Goal: Information Seeking & Learning: Check status

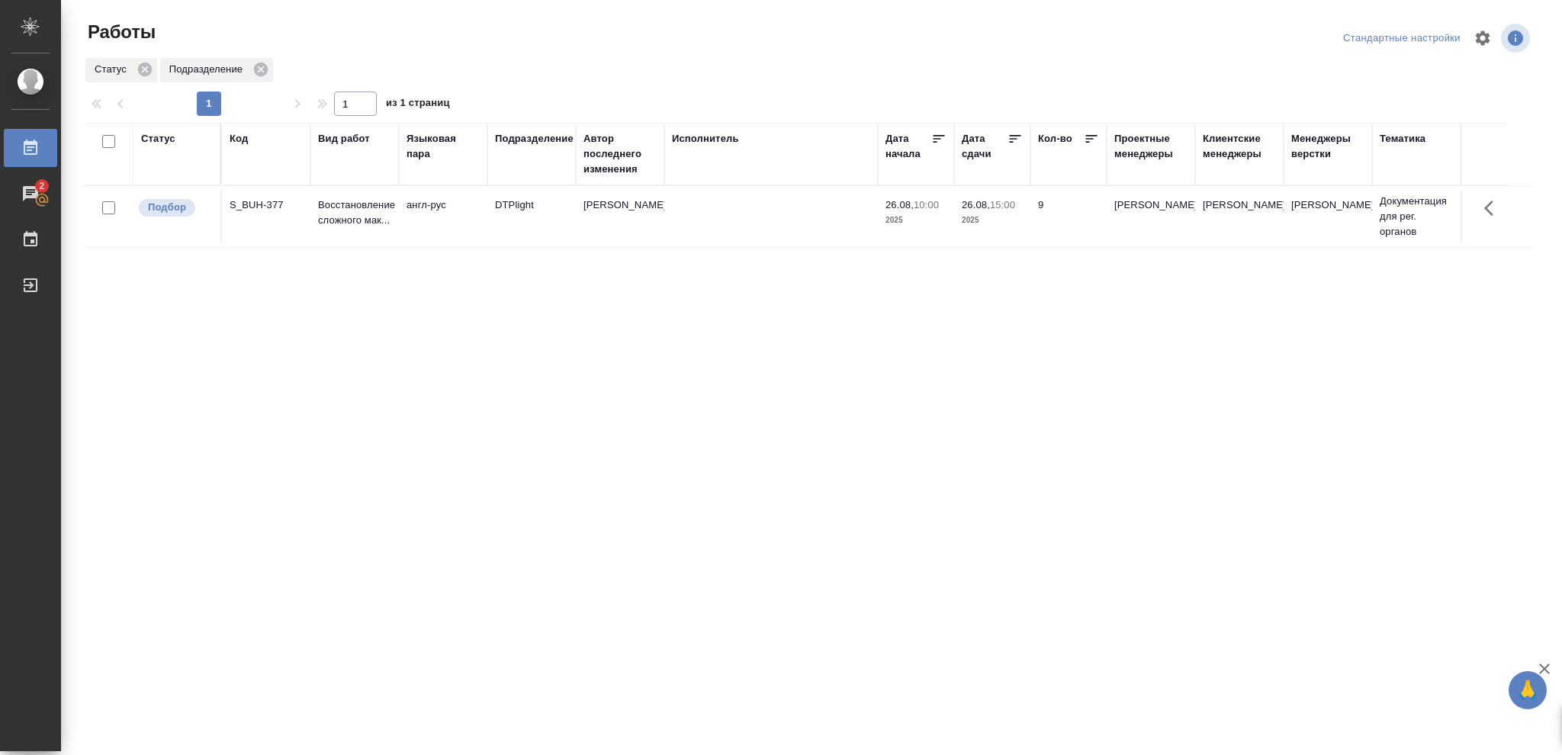
click at [152, 140] on div "Статус" at bounding box center [158, 138] width 34 height 15
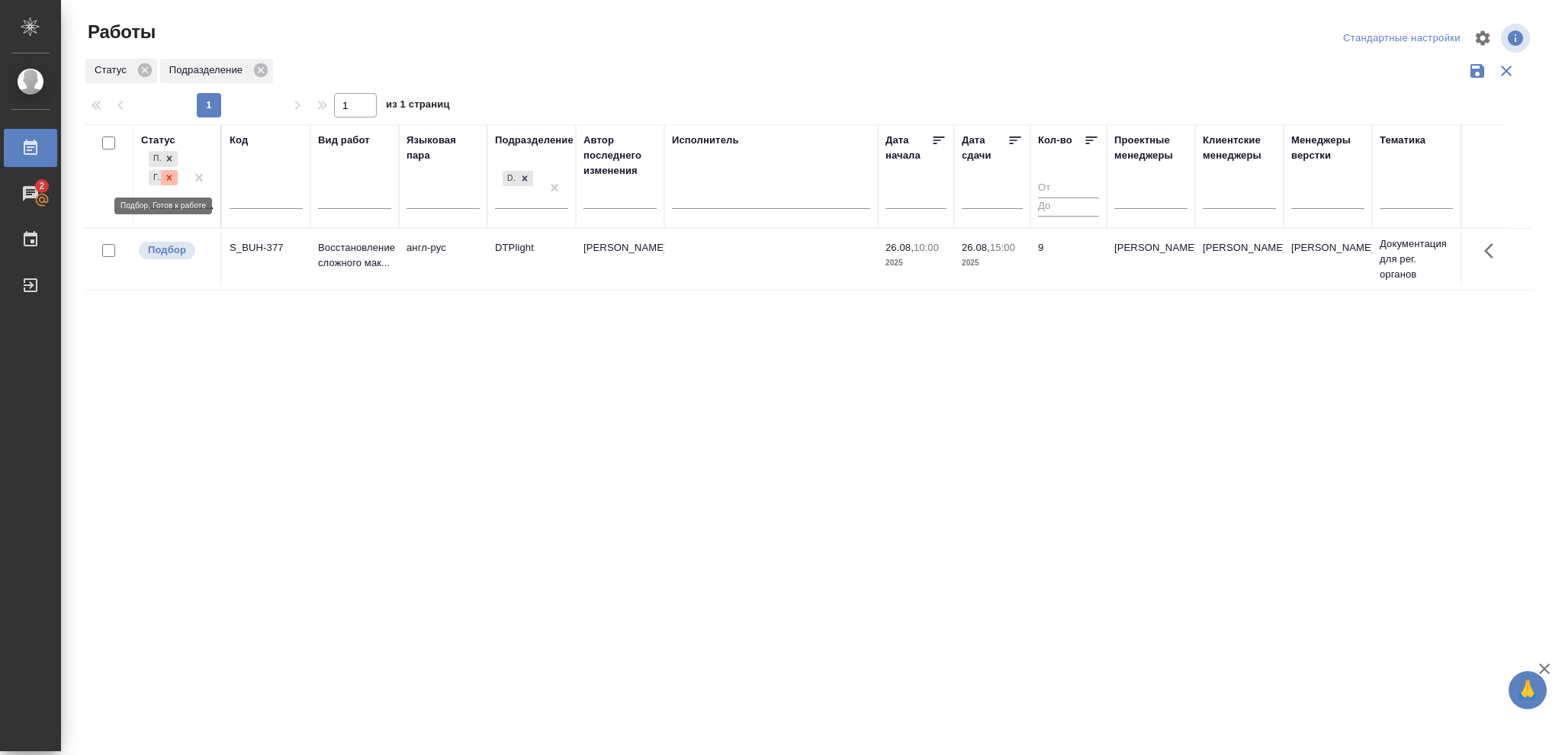
click at [167, 178] on icon at bounding box center [169, 177] width 11 height 11
click at [169, 176] on icon at bounding box center [169, 174] width 11 height 11
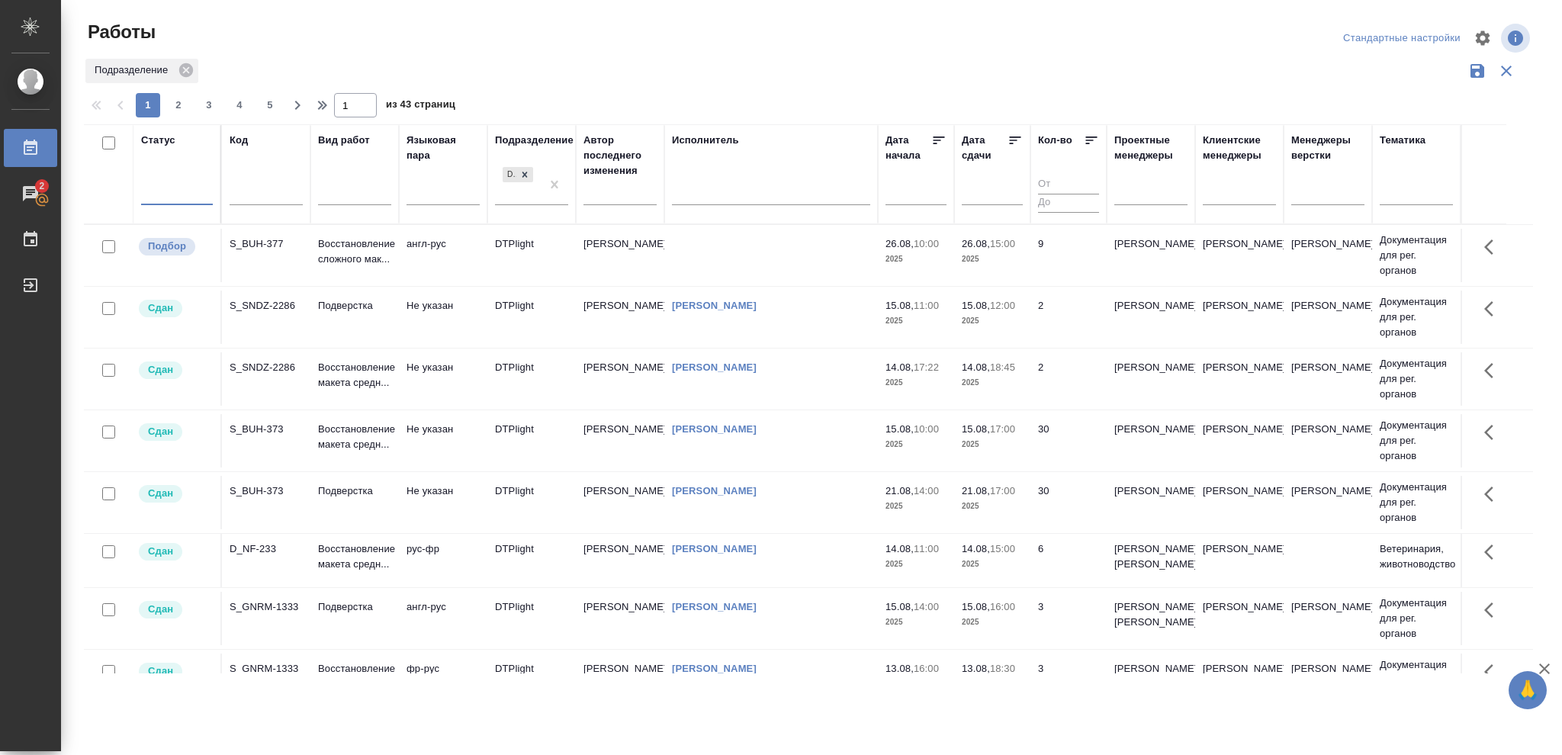
click at [172, 187] on div at bounding box center [177, 190] width 72 height 22
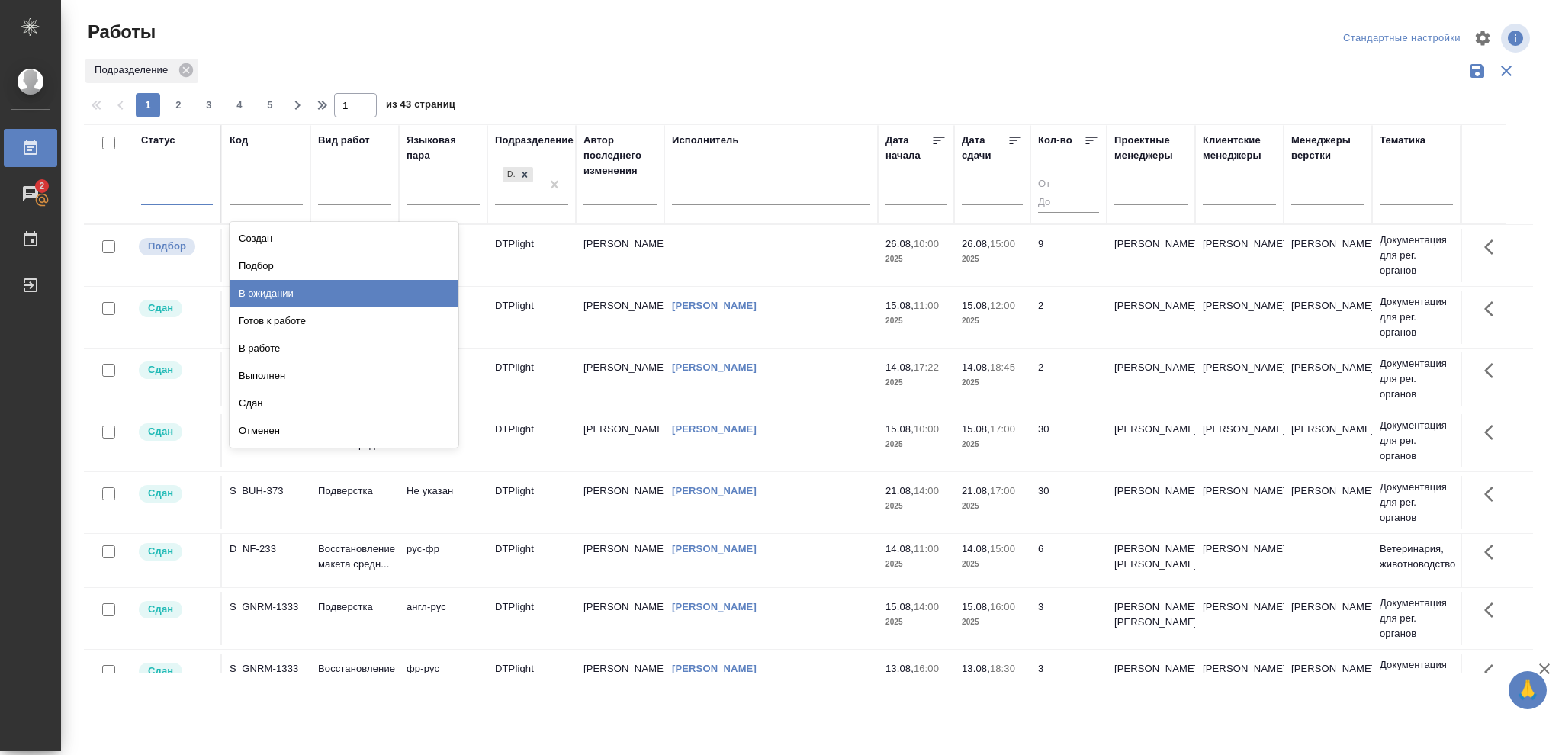
click at [276, 289] on div "В ожидании" at bounding box center [344, 293] width 229 height 27
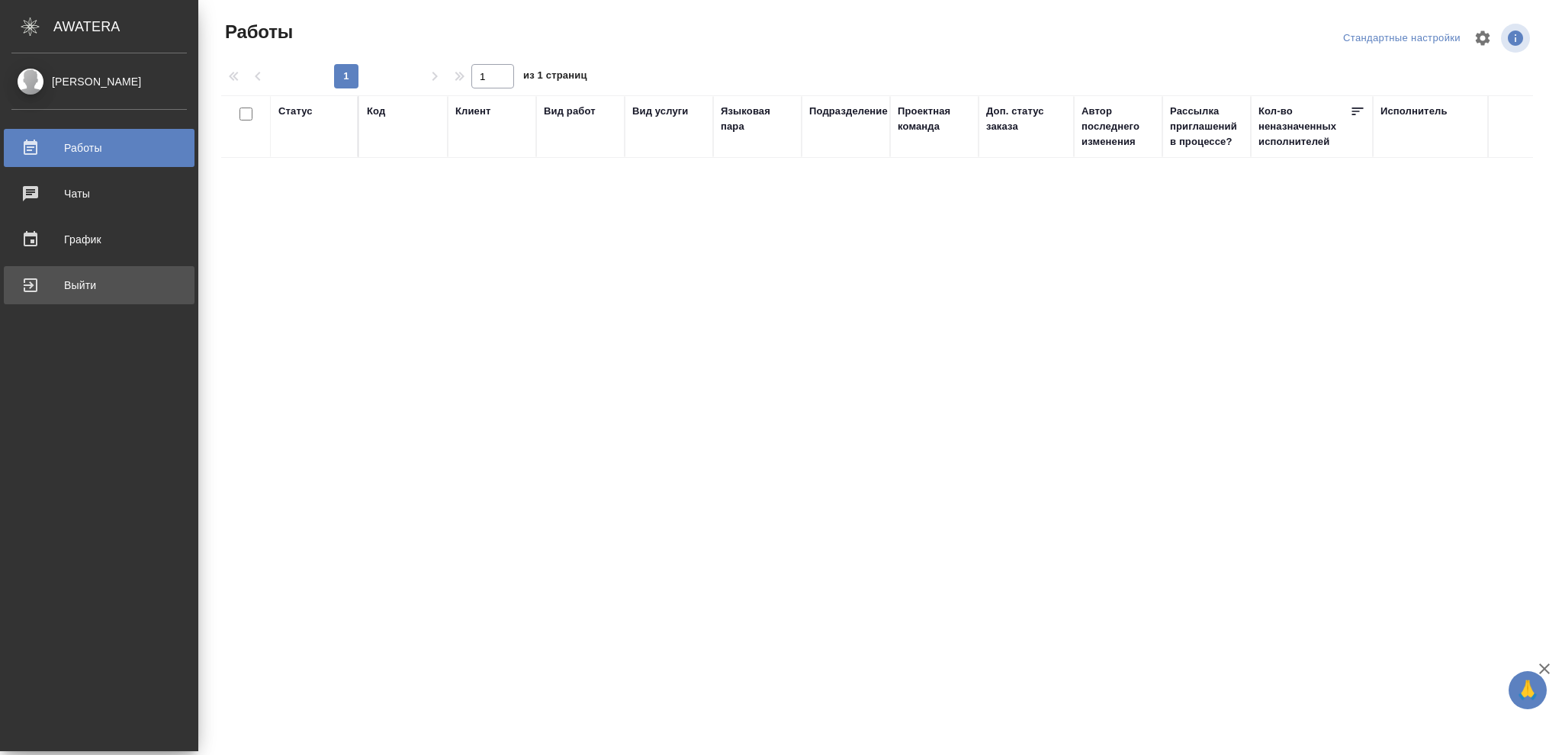
click at [85, 287] on div "Выйти" at bounding box center [98, 285] width 175 height 23
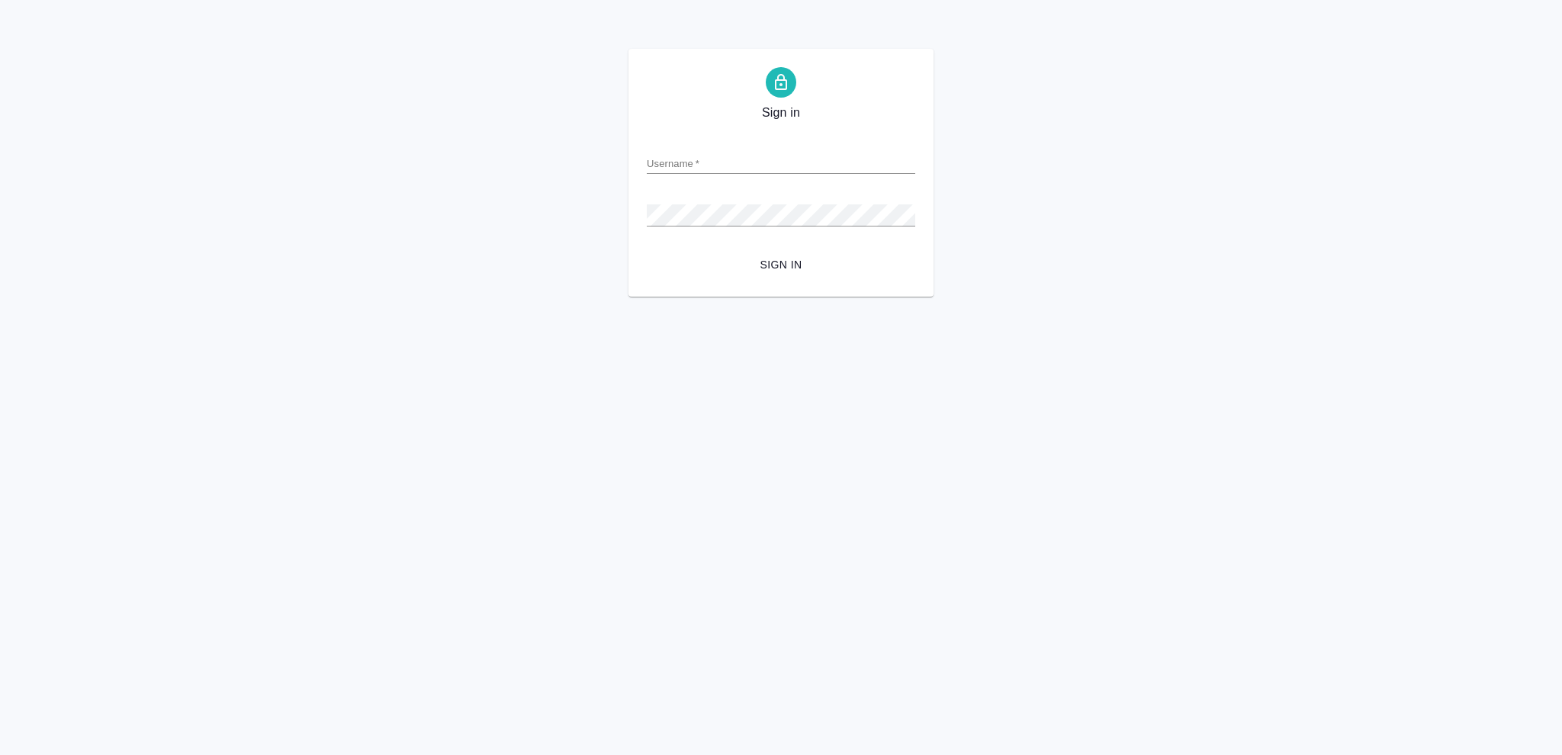
click at [673, 157] on input "Username   *" at bounding box center [781, 163] width 268 height 21
type input "o.vasileva@awatera.com"
click at [798, 266] on span "Sign in" at bounding box center [781, 264] width 244 height 19
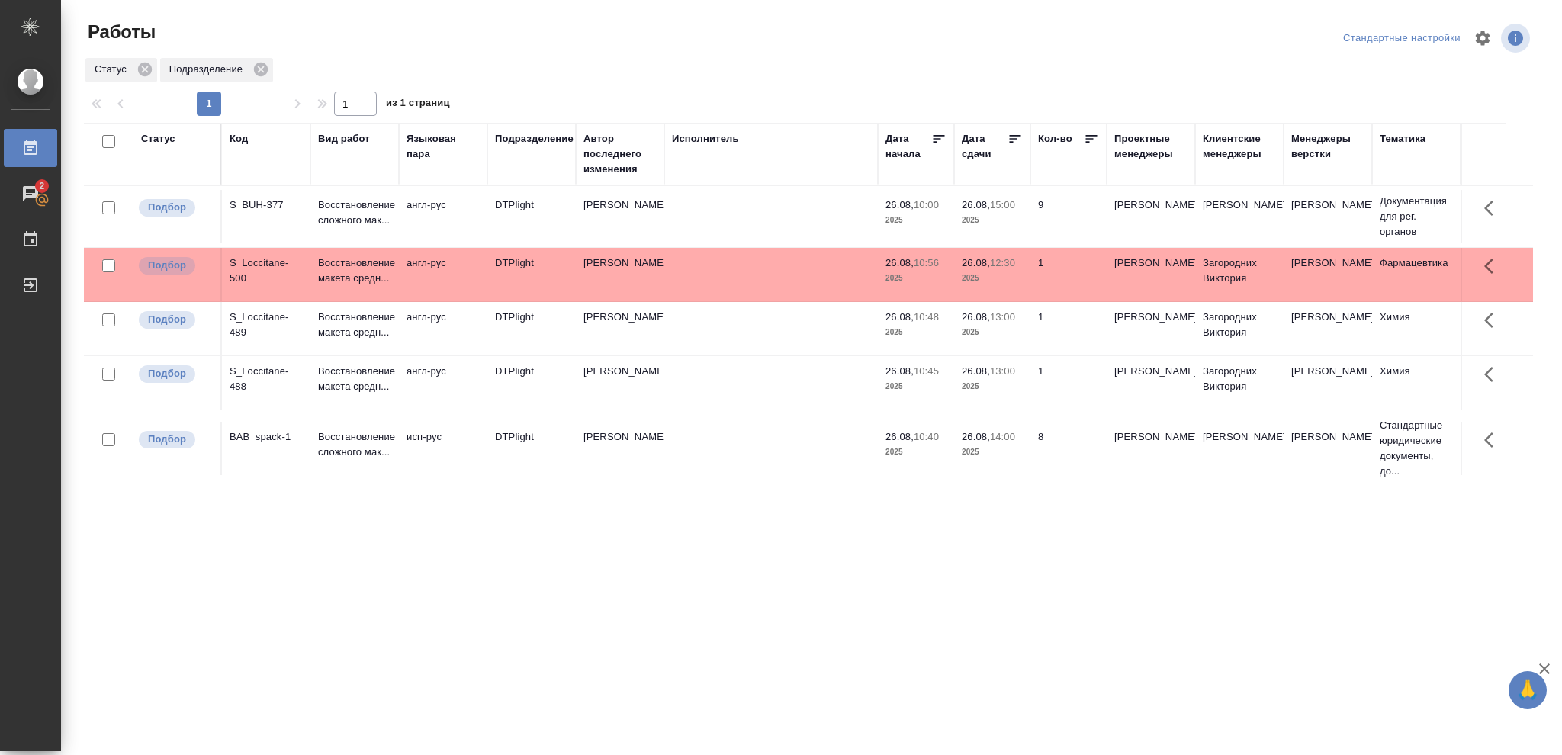
click at [152, 136] on div "Статус" at bounding box center [158, 138] width 34 height 15
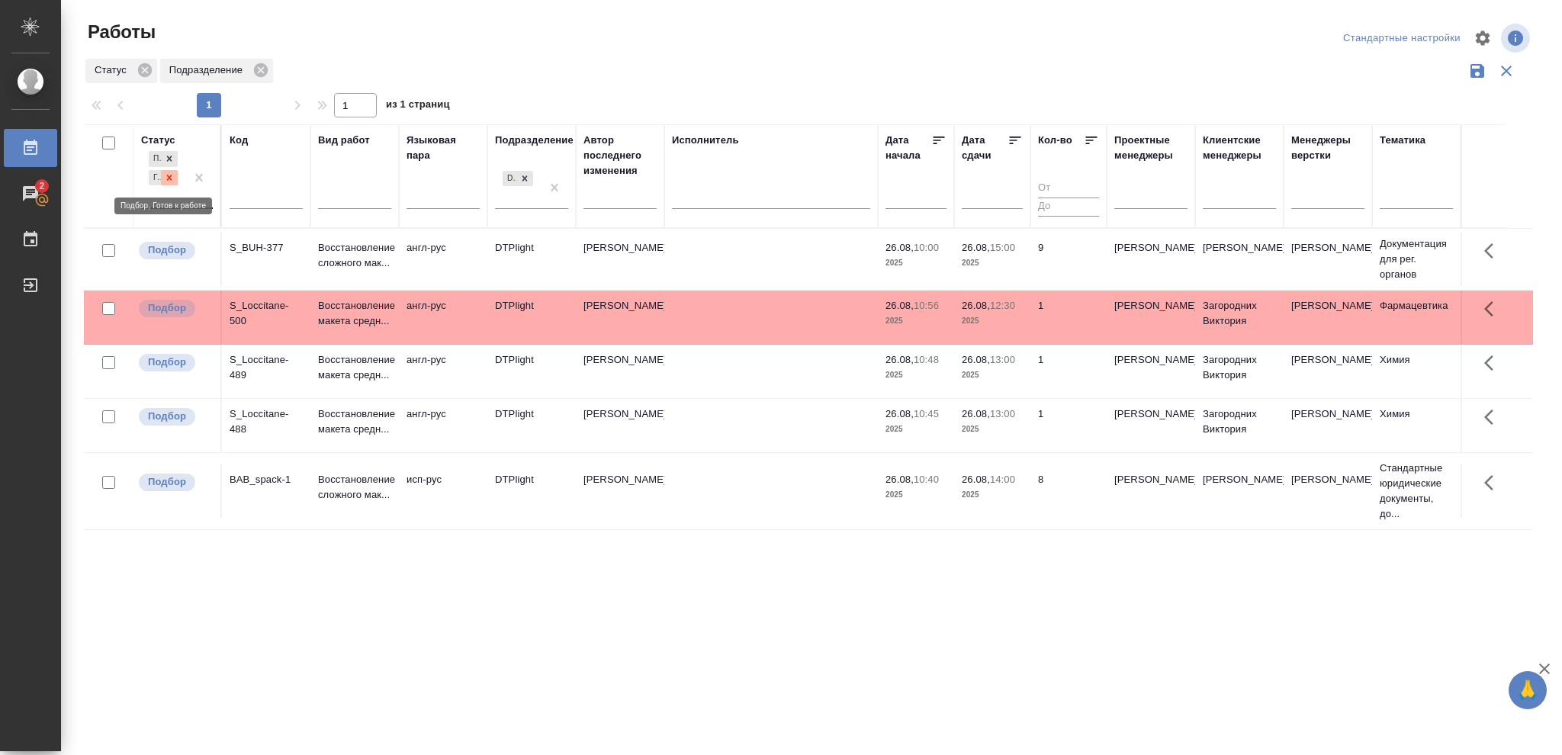
click at [167, 178] on icon at bounding box center [169, 177] width 11 height 11
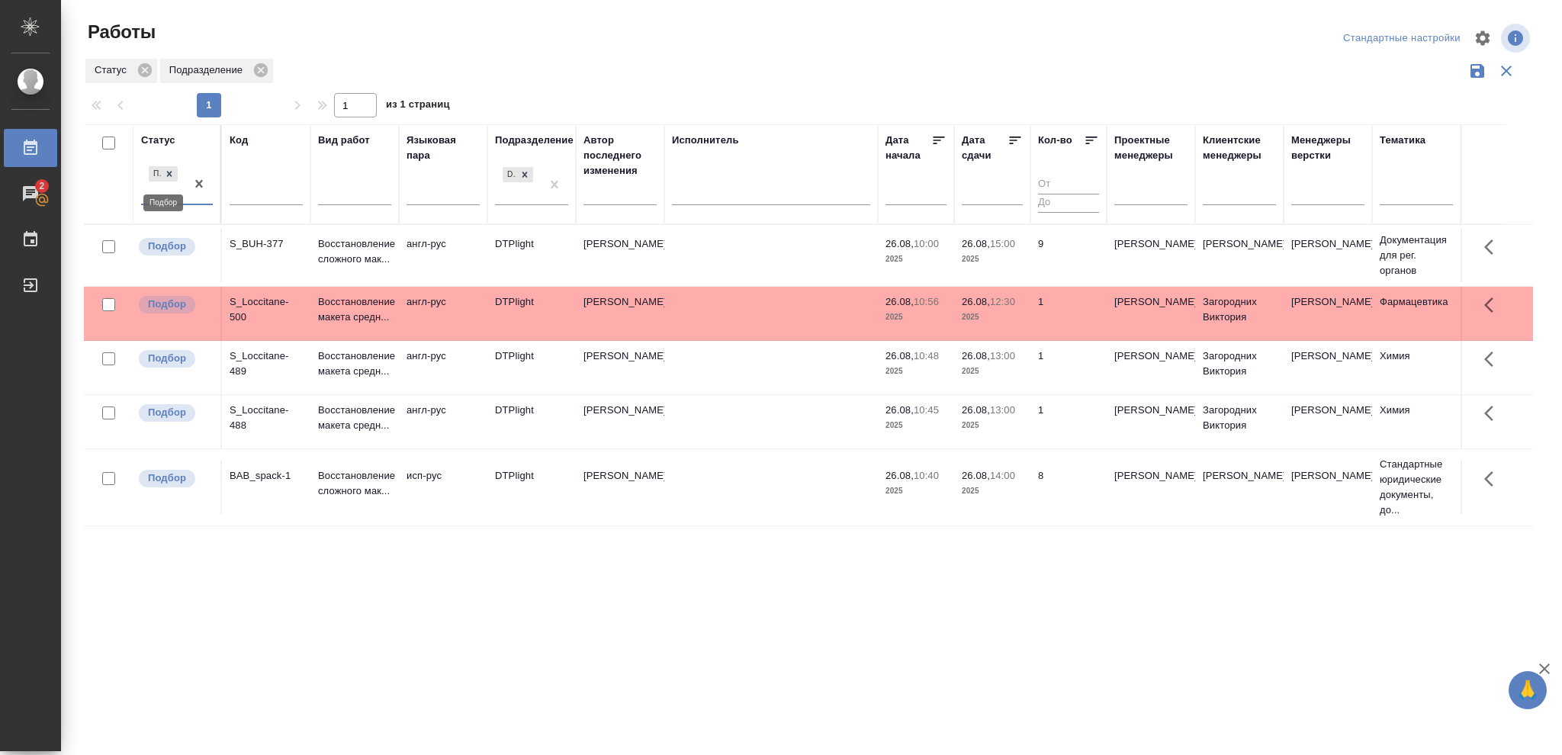
click at [169, 178] on icon at bounding box center [169, 174] width 11 height 11
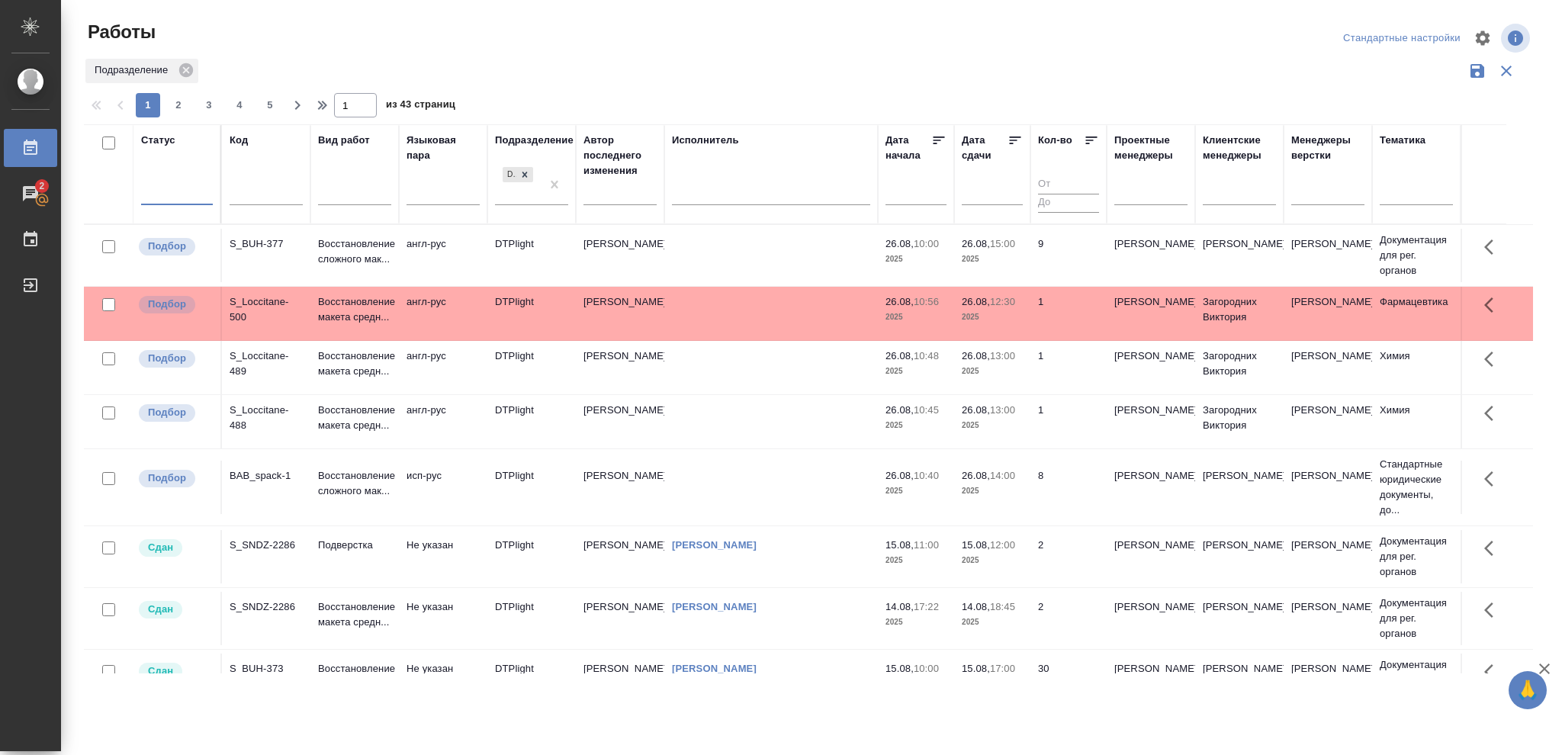
click at [169, 190] on div at bounding box center [177, 190] width 72 height 22
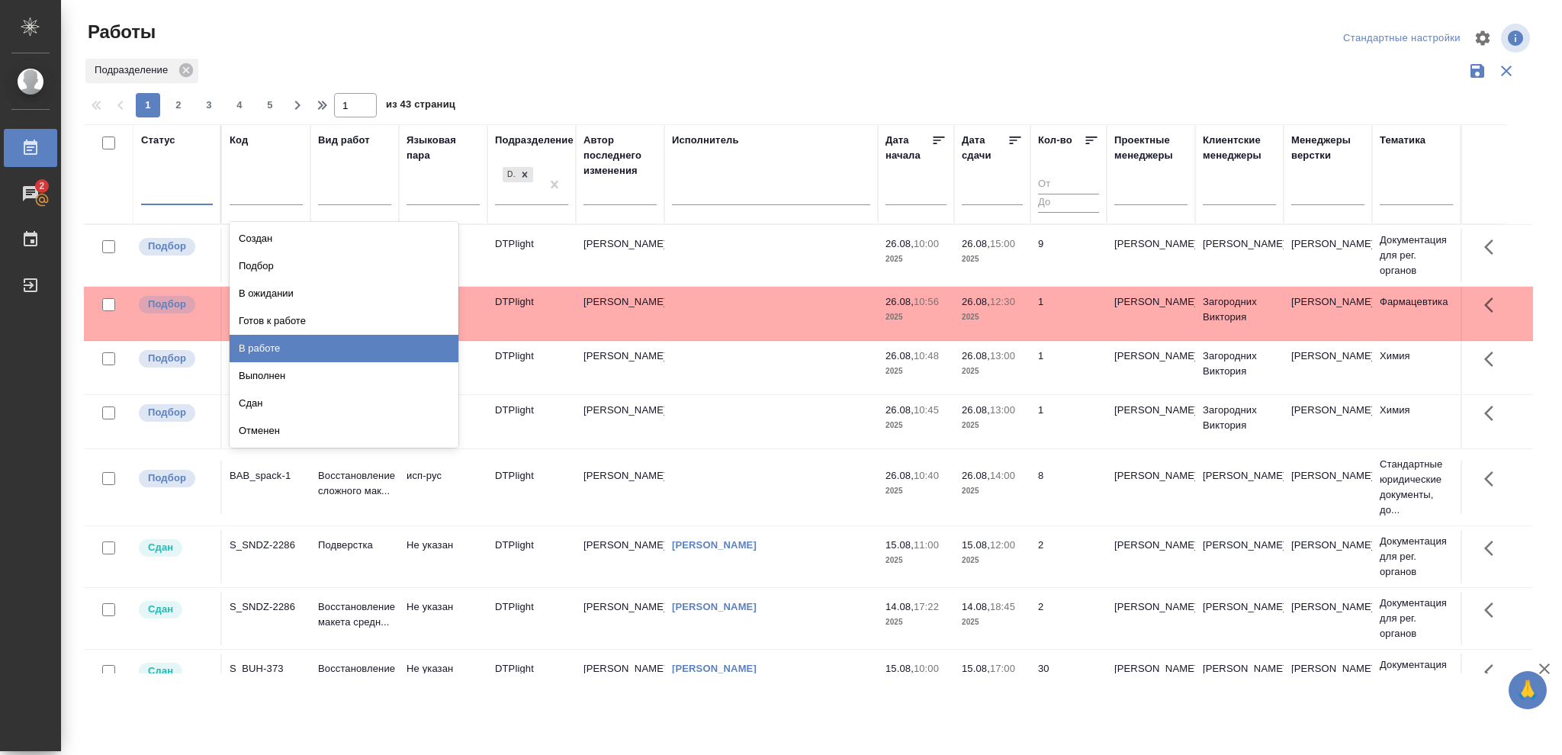
click at [262, 341] on div "В работе" at bounding box center [344, 348] width 229 height 27
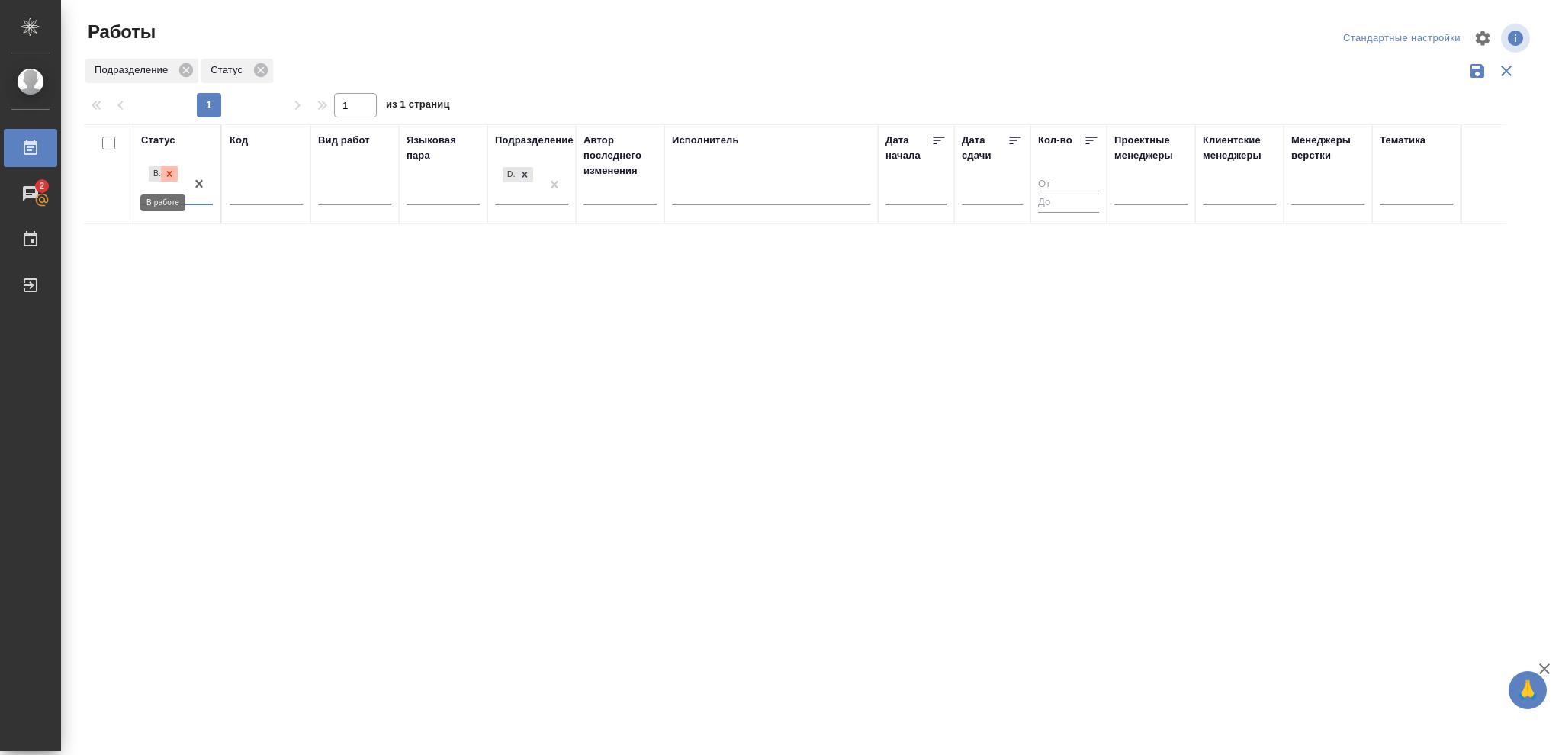
click at [173, 175] on icon at bounding box center [169, 174] width 11 height 11
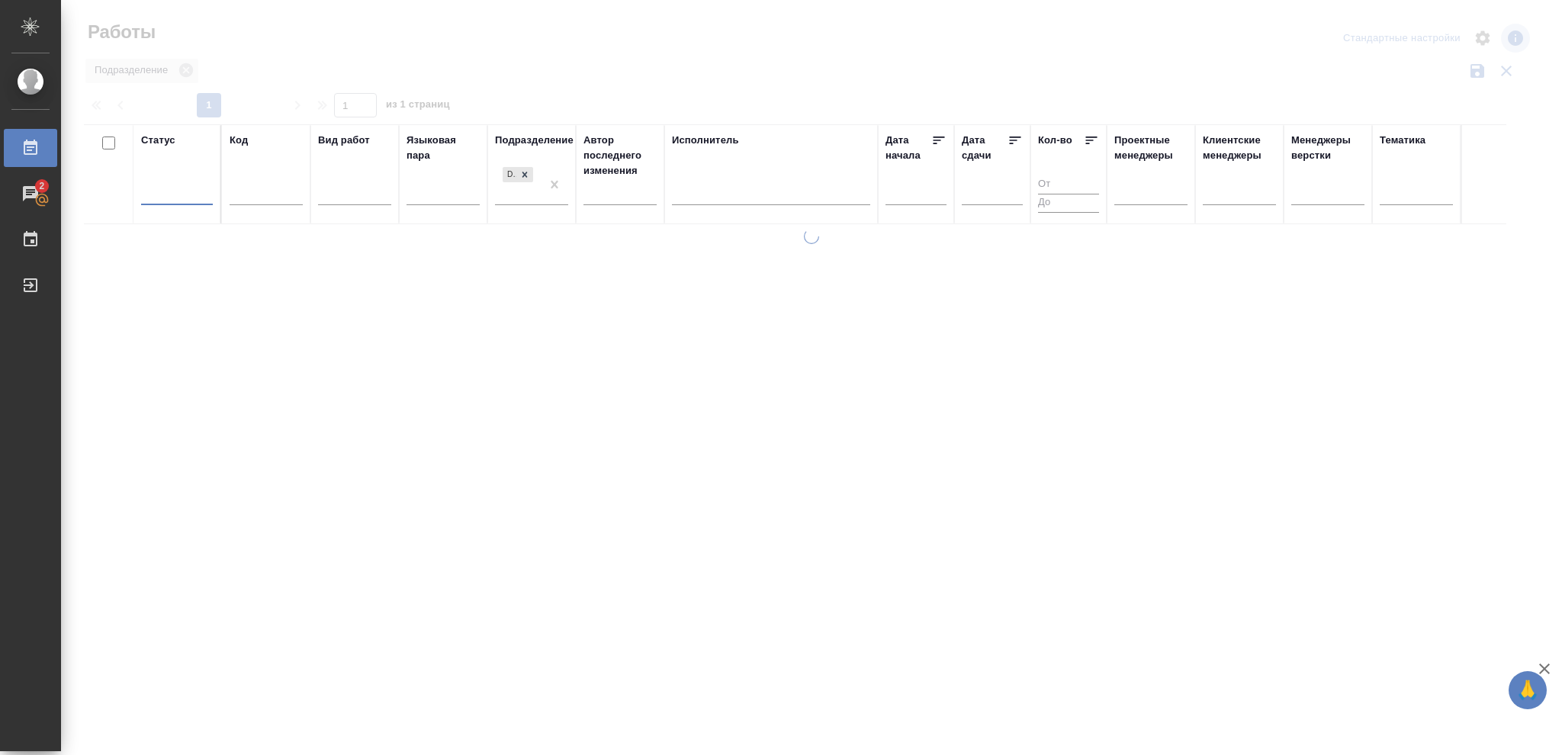
click at [173, 175] on div "Статус option В работе, deselected. 0 results available. Select is focused ,typ…" at bounding box center [177, 174] width 72 height 83
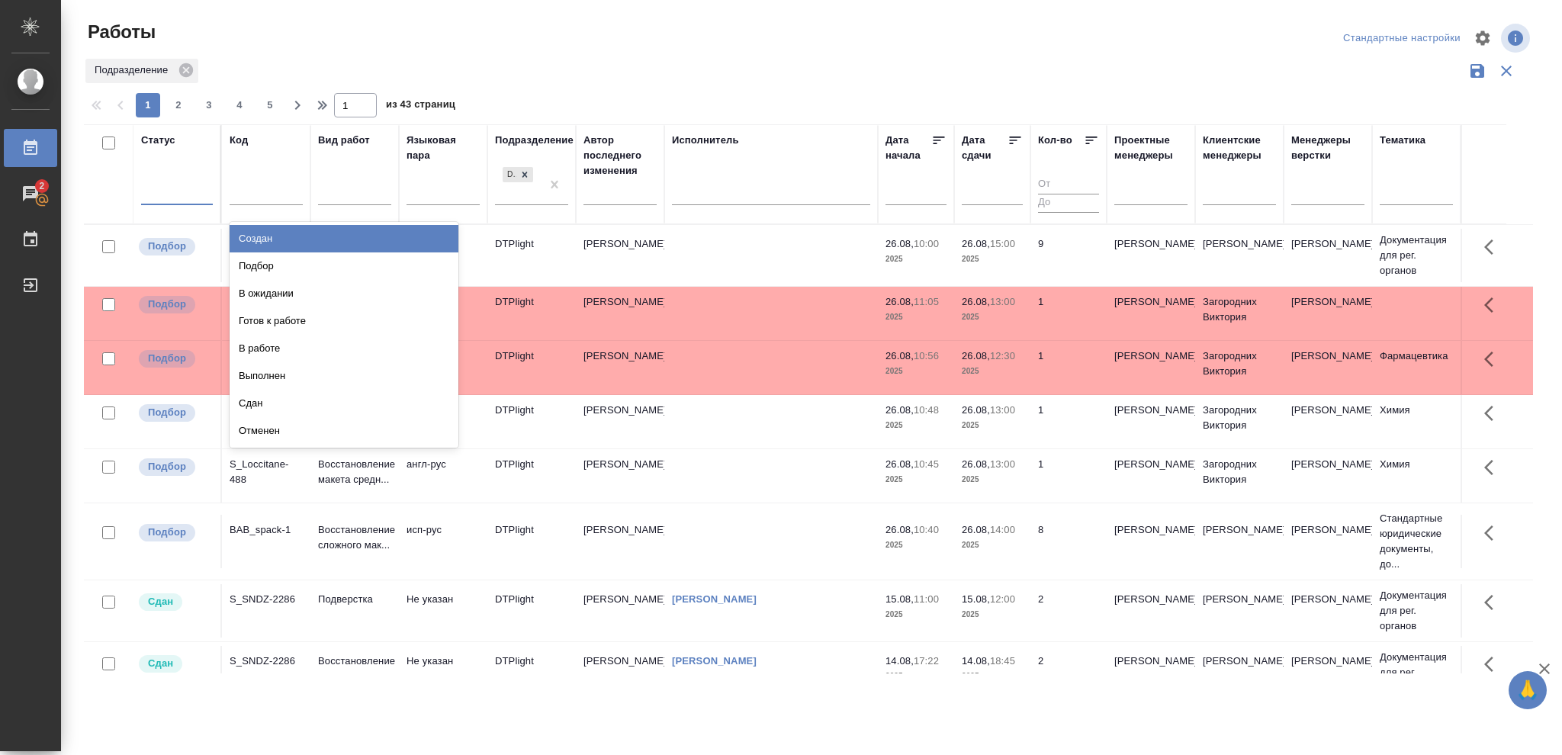
click at [163, 190] on div at bounding box center [177, 190] width 72 height 22
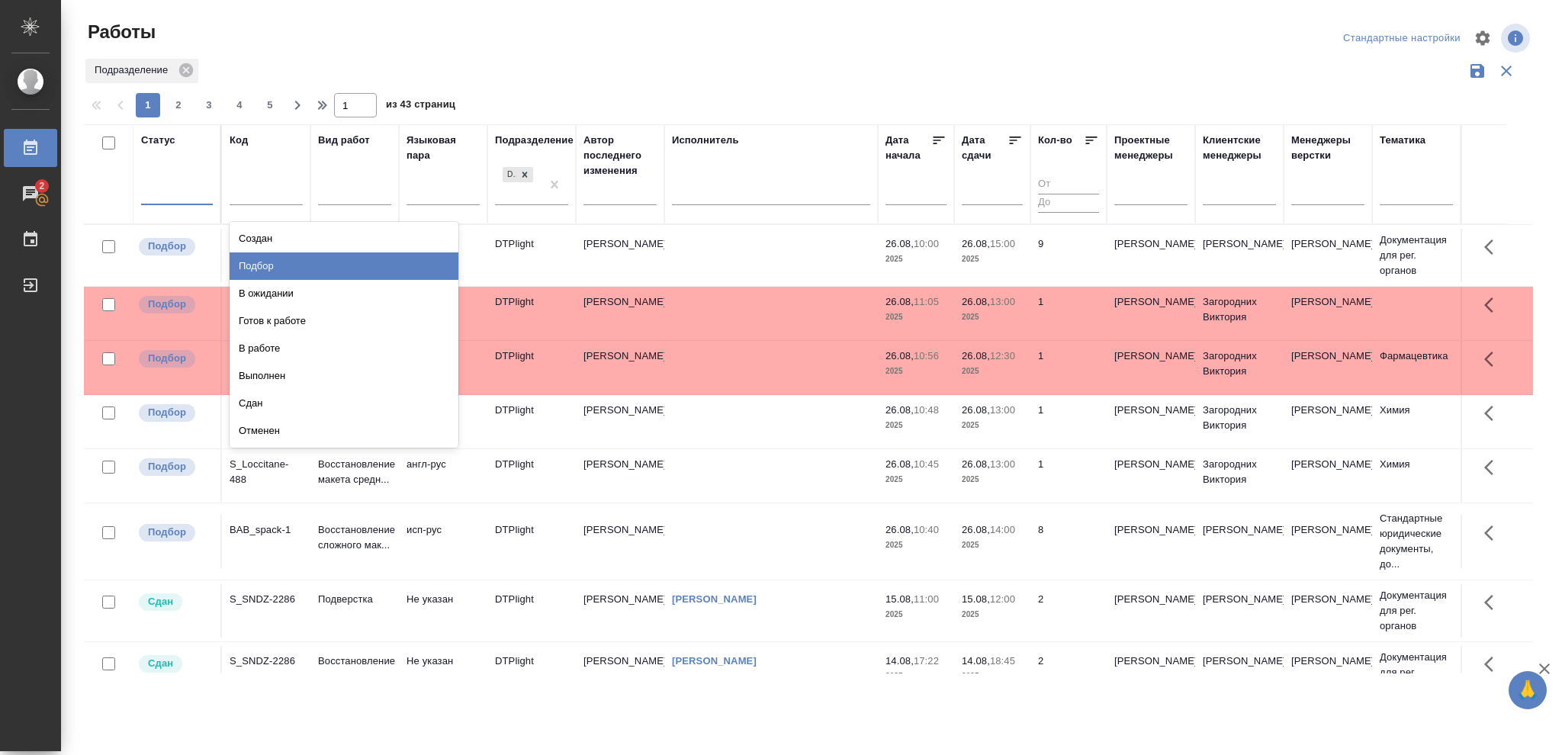
click at [252, 258] on div "Подбор" at bounding box center [344, 265] width 229 height 27
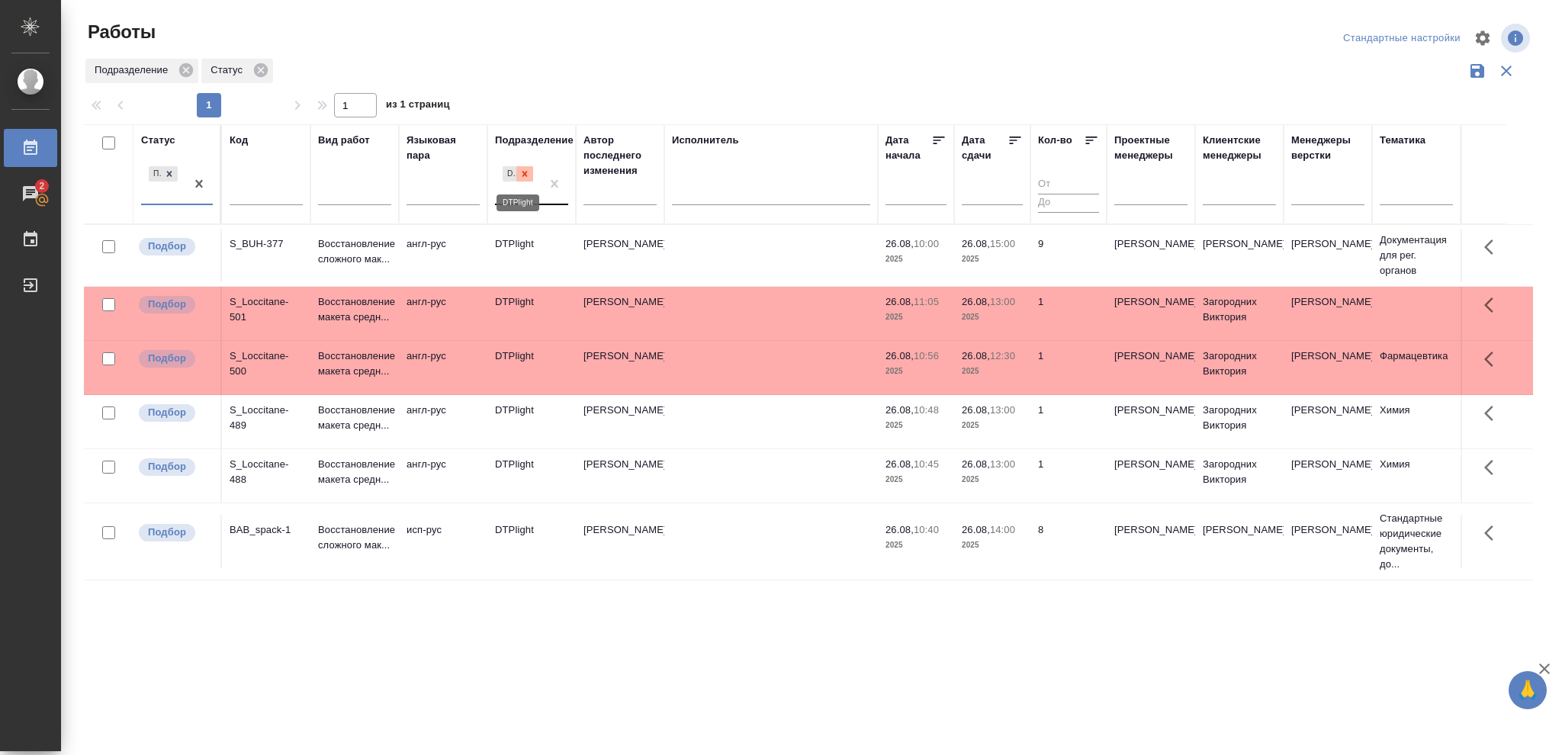
click at [523, 174] on icon at bounding box center [524, 173] width 5 height 5
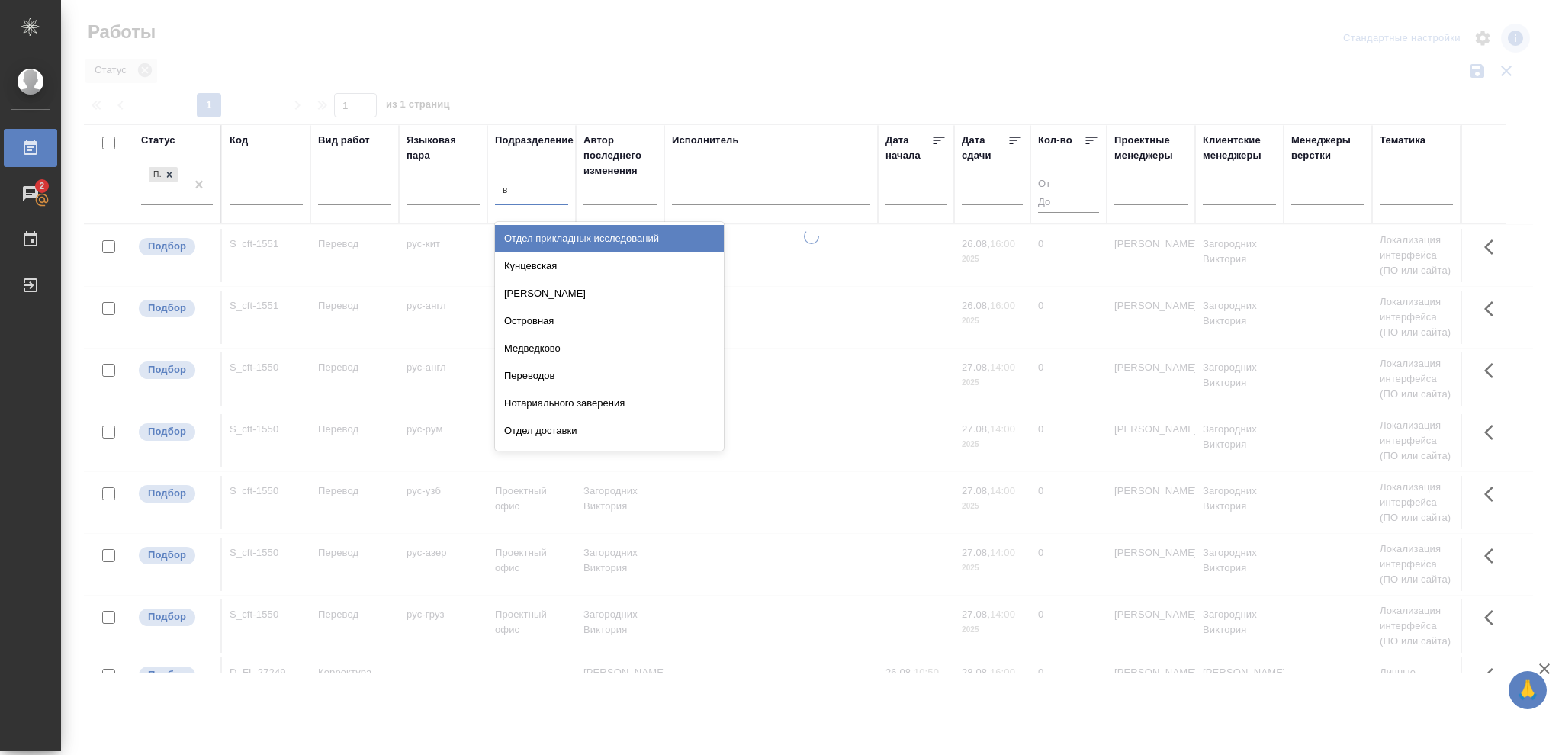
type input "ве"
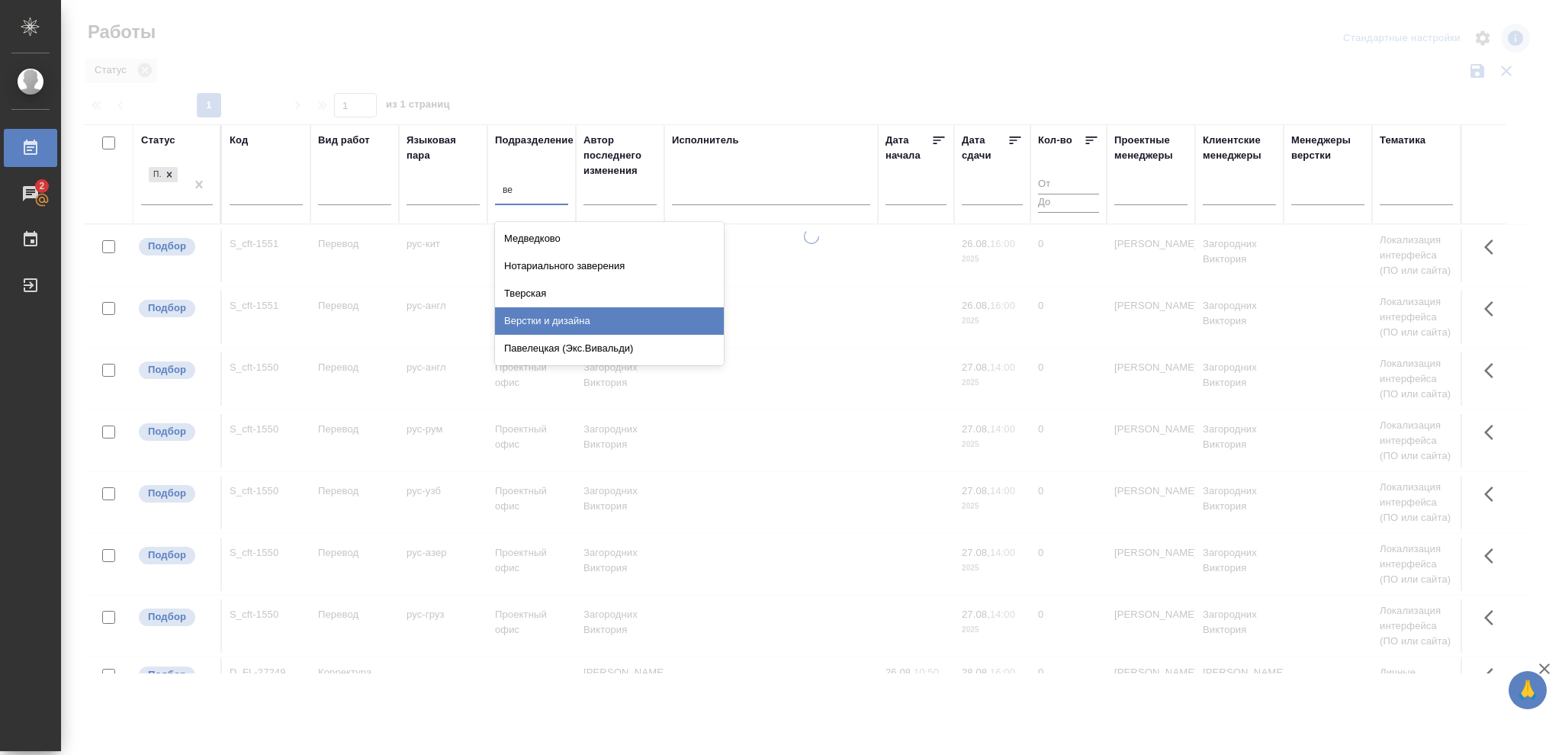
drag, startPoint x: 572, startPoint y: 316, endPoint x: 864, endPoint y: 335, distance: 292.7
click at [573, 319] on div "Верстки и дизайна" at bounding box center [609, 320] width 229 height 27
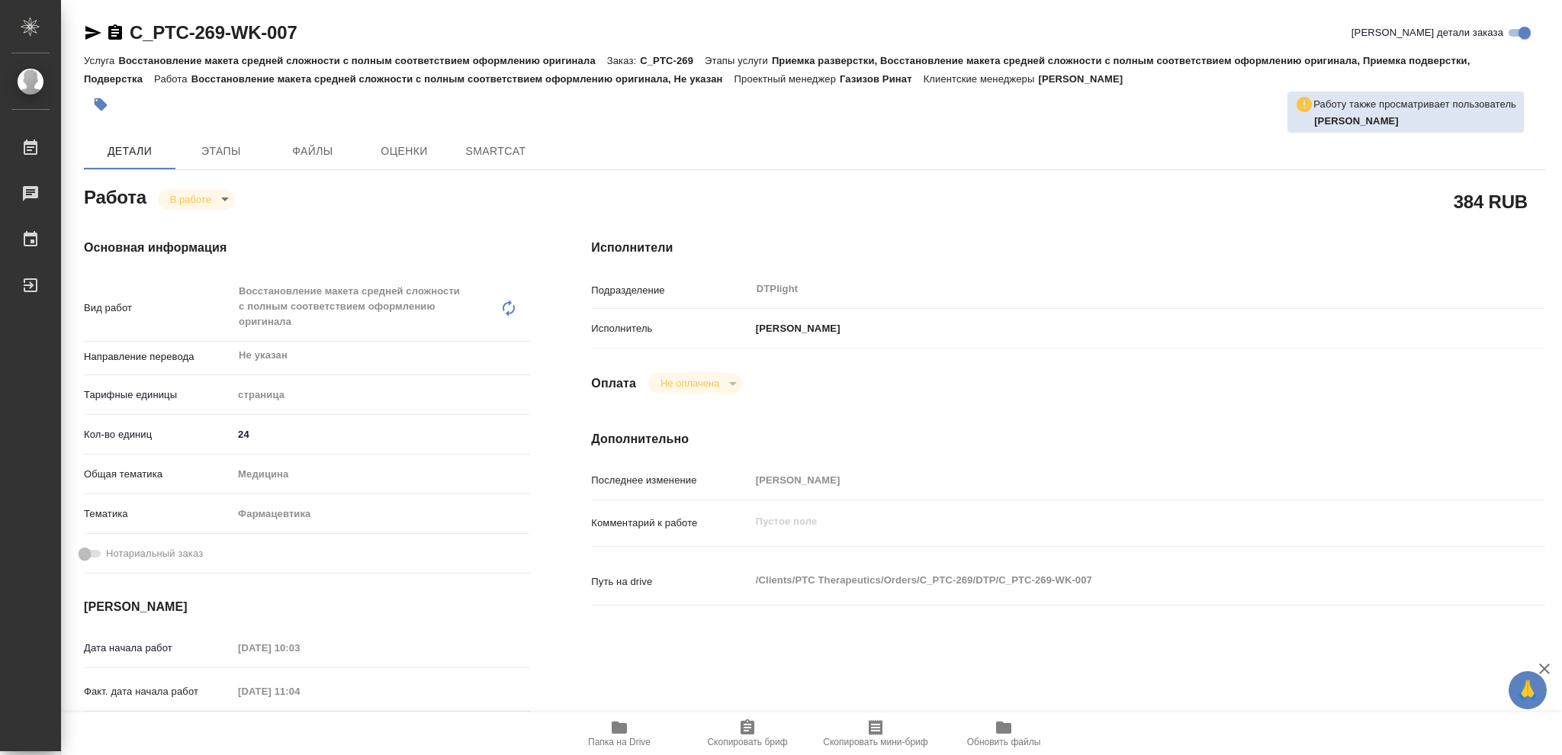
type textarea "x"
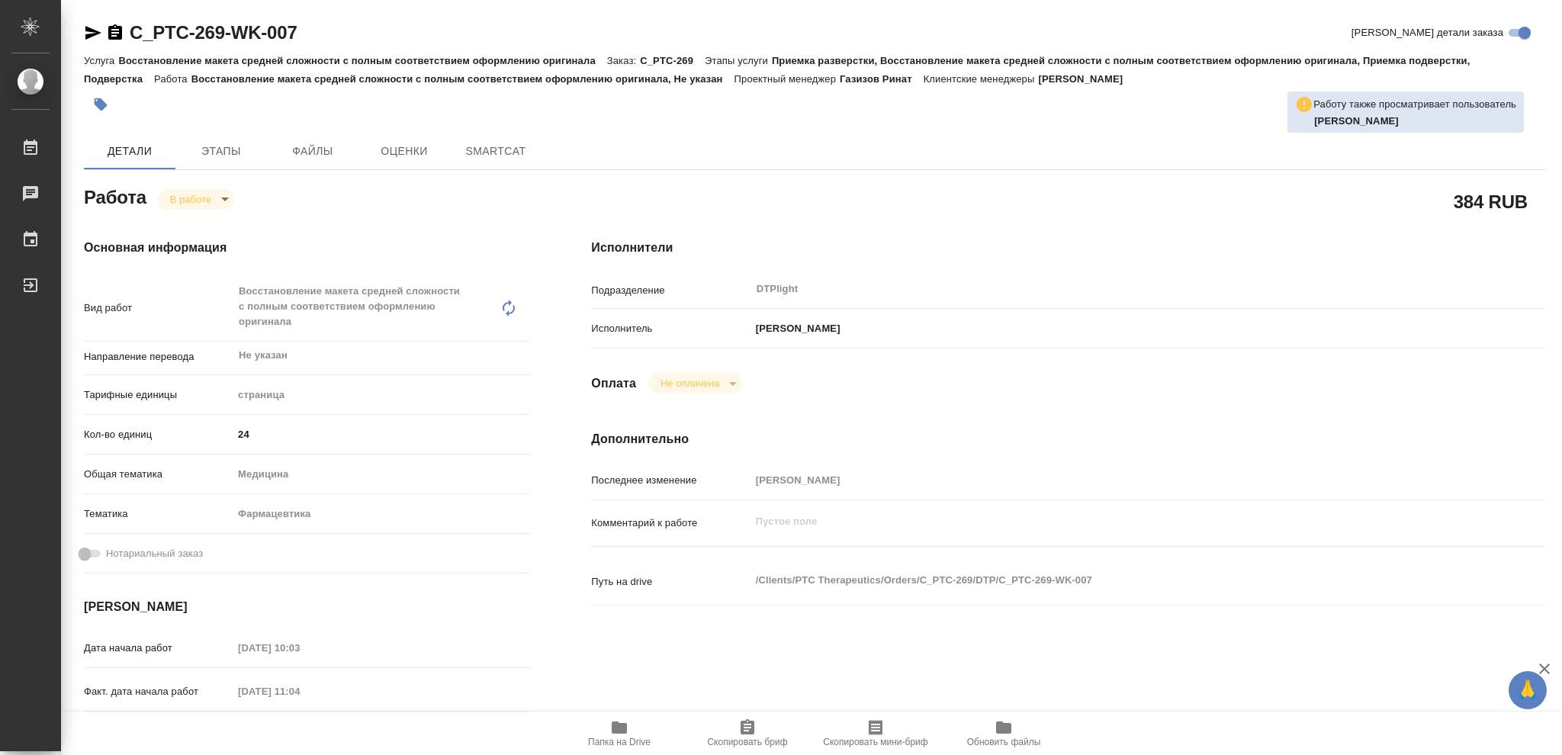
type textarea "x"
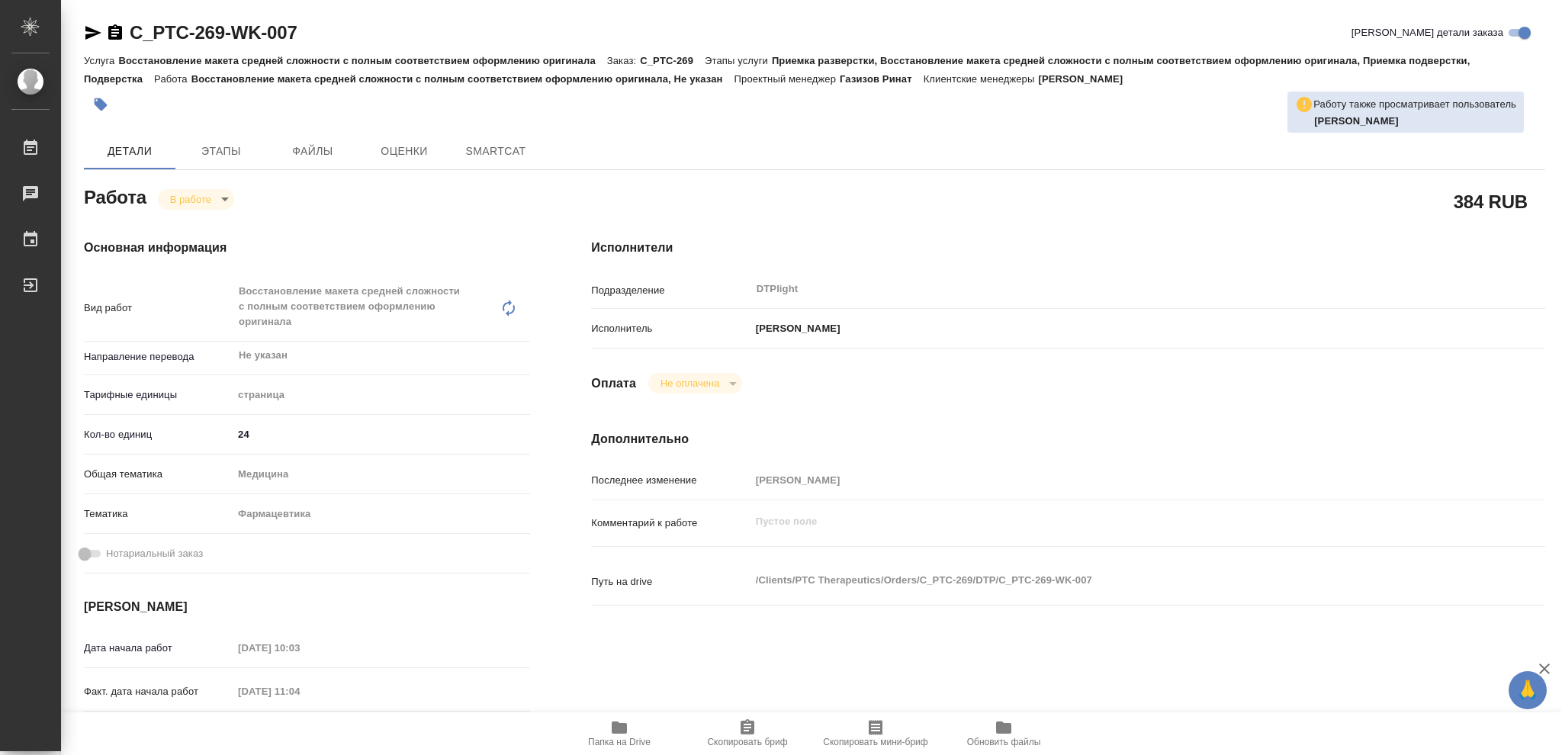
type textarea "x"
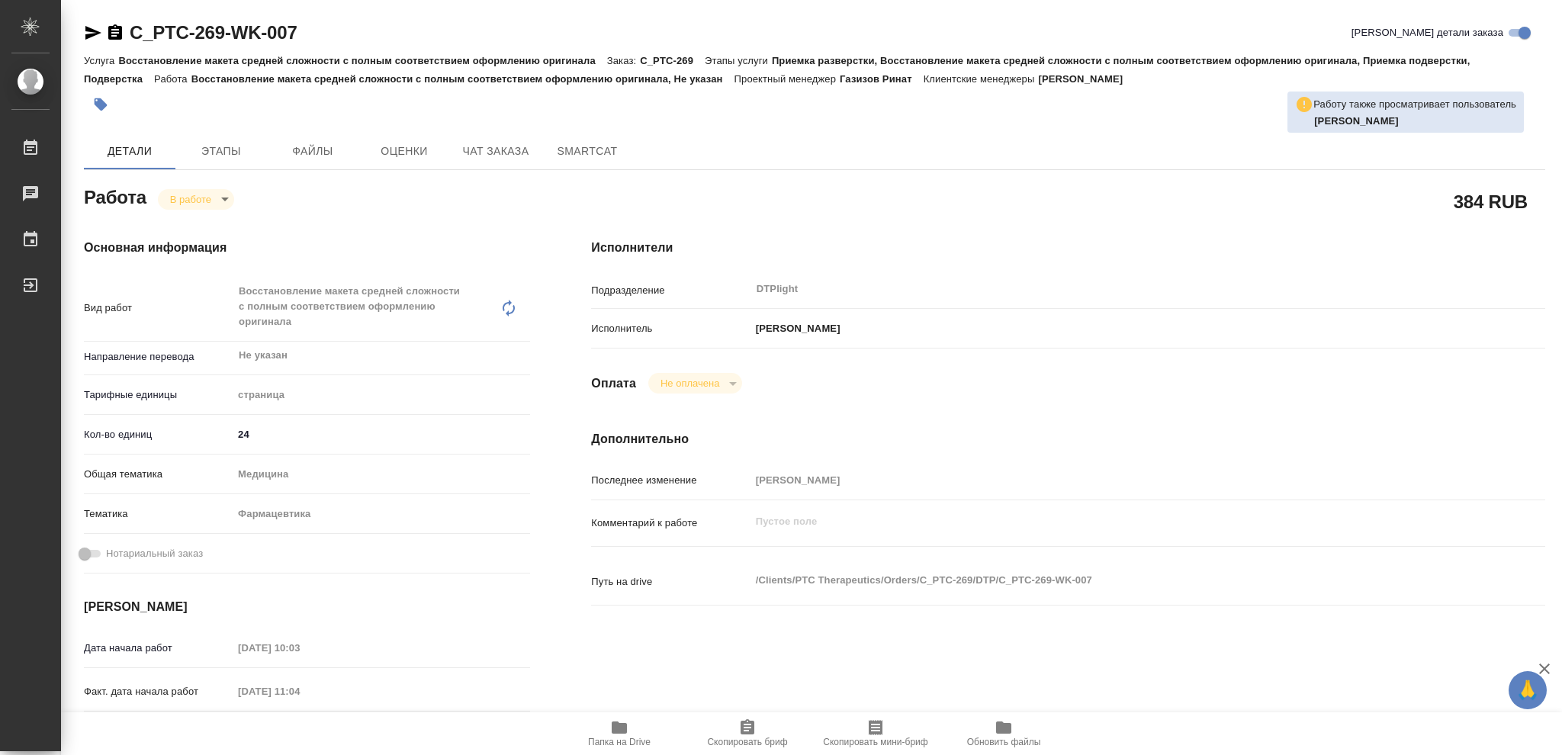
type textarea "x"
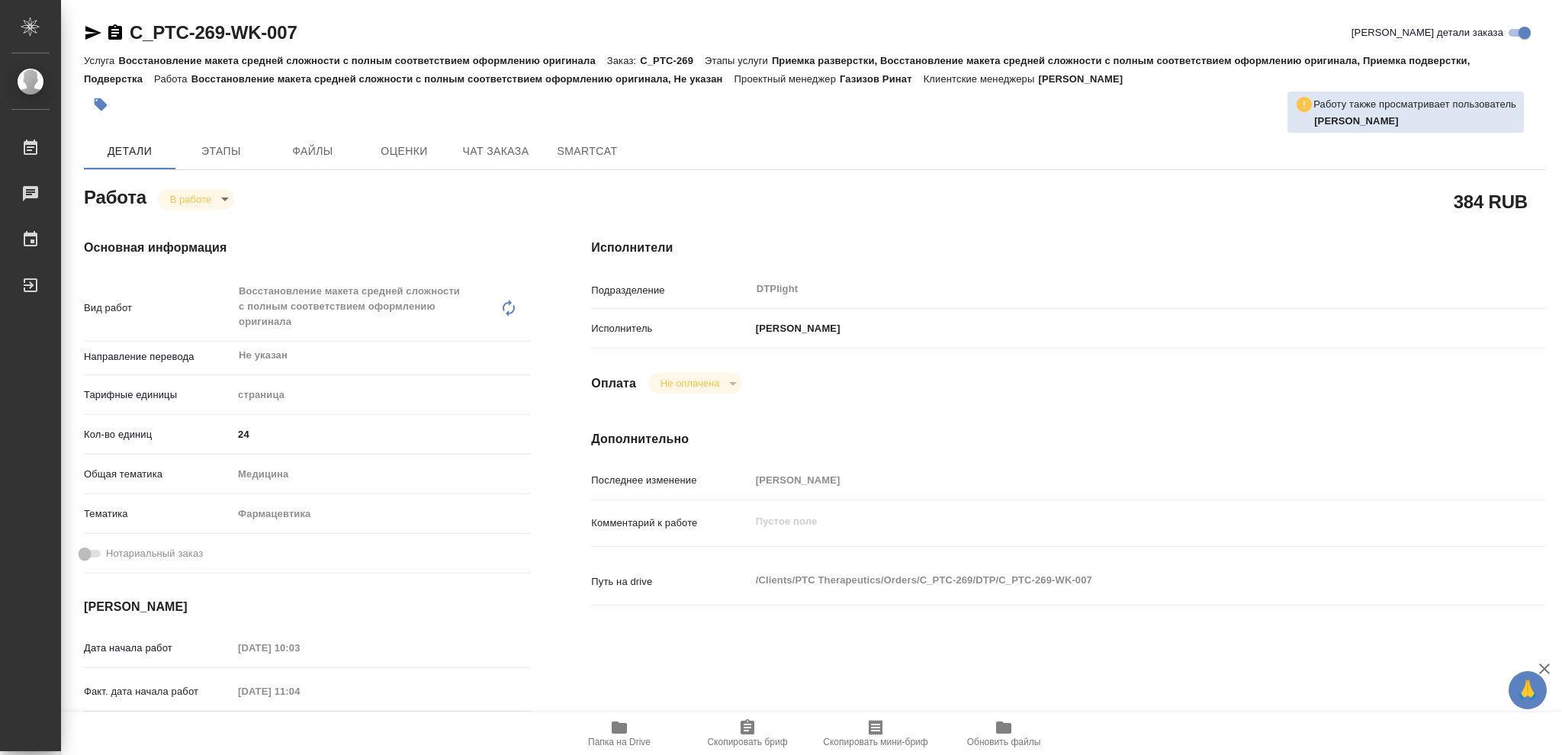
type textarea "x"
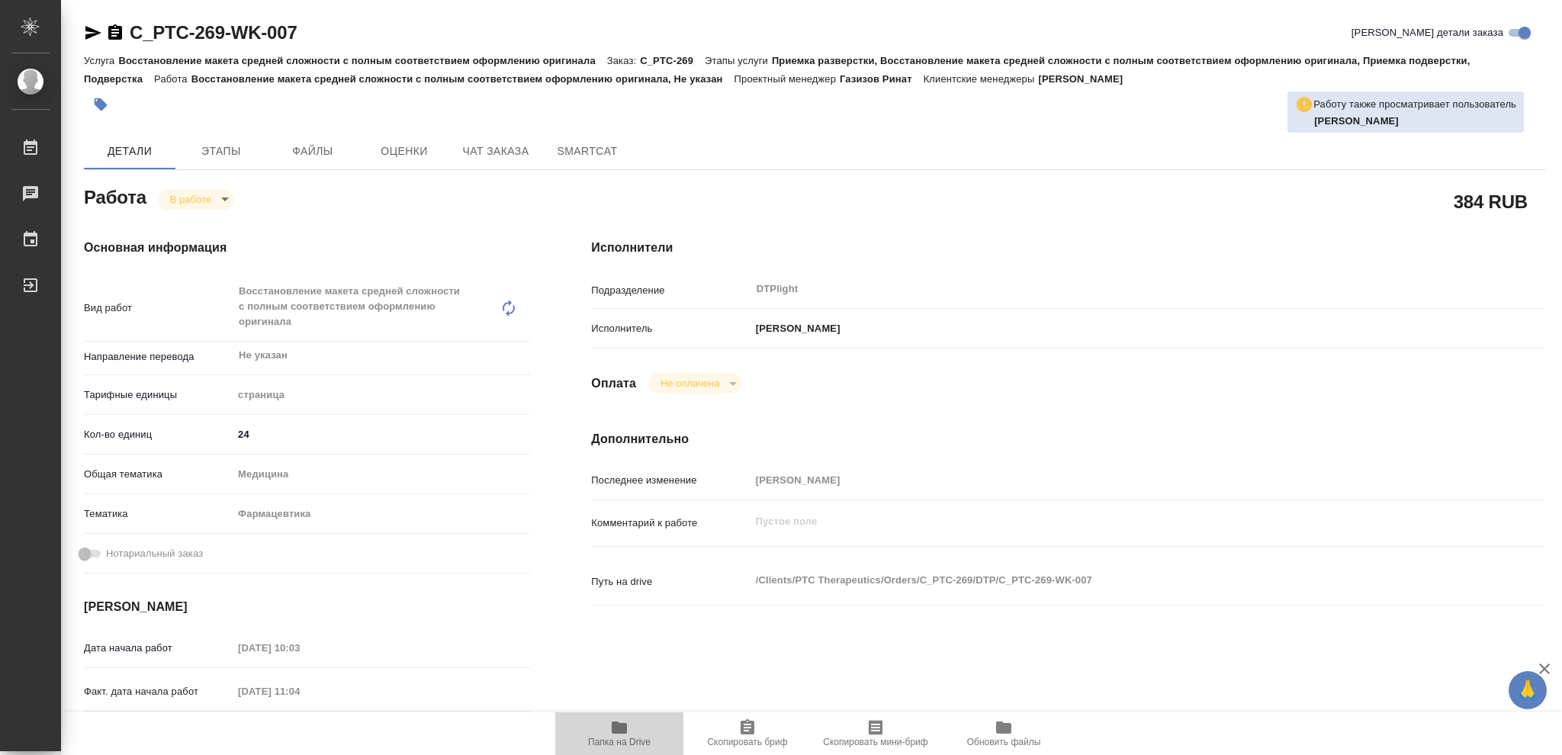
click at [612, 730] on icon "button" at bounding box center [619, 727] width 15 height 12
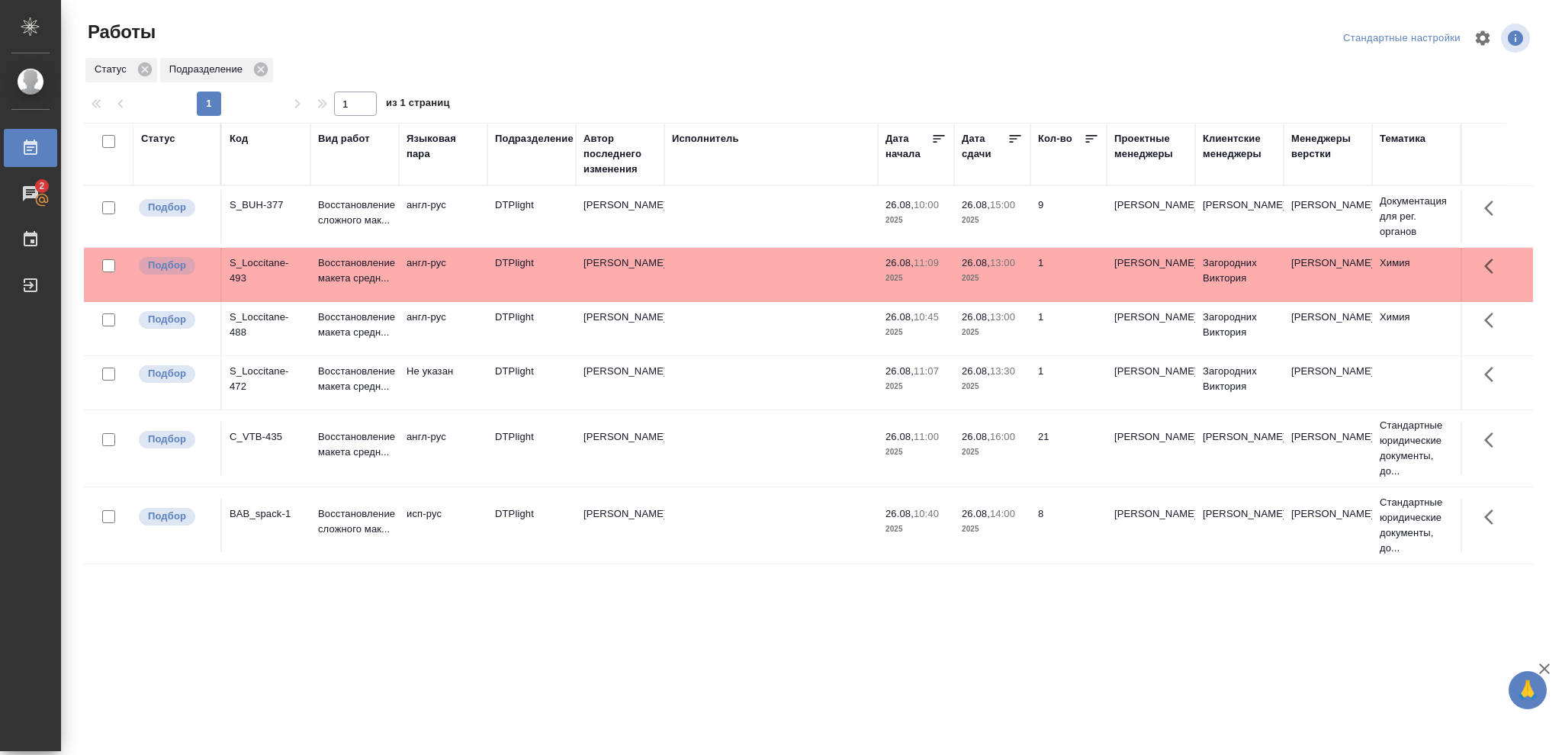
click at [1023, 441] on td "26.08, 16:00 2025" at bounding box center [992, 448] width 76 height 53
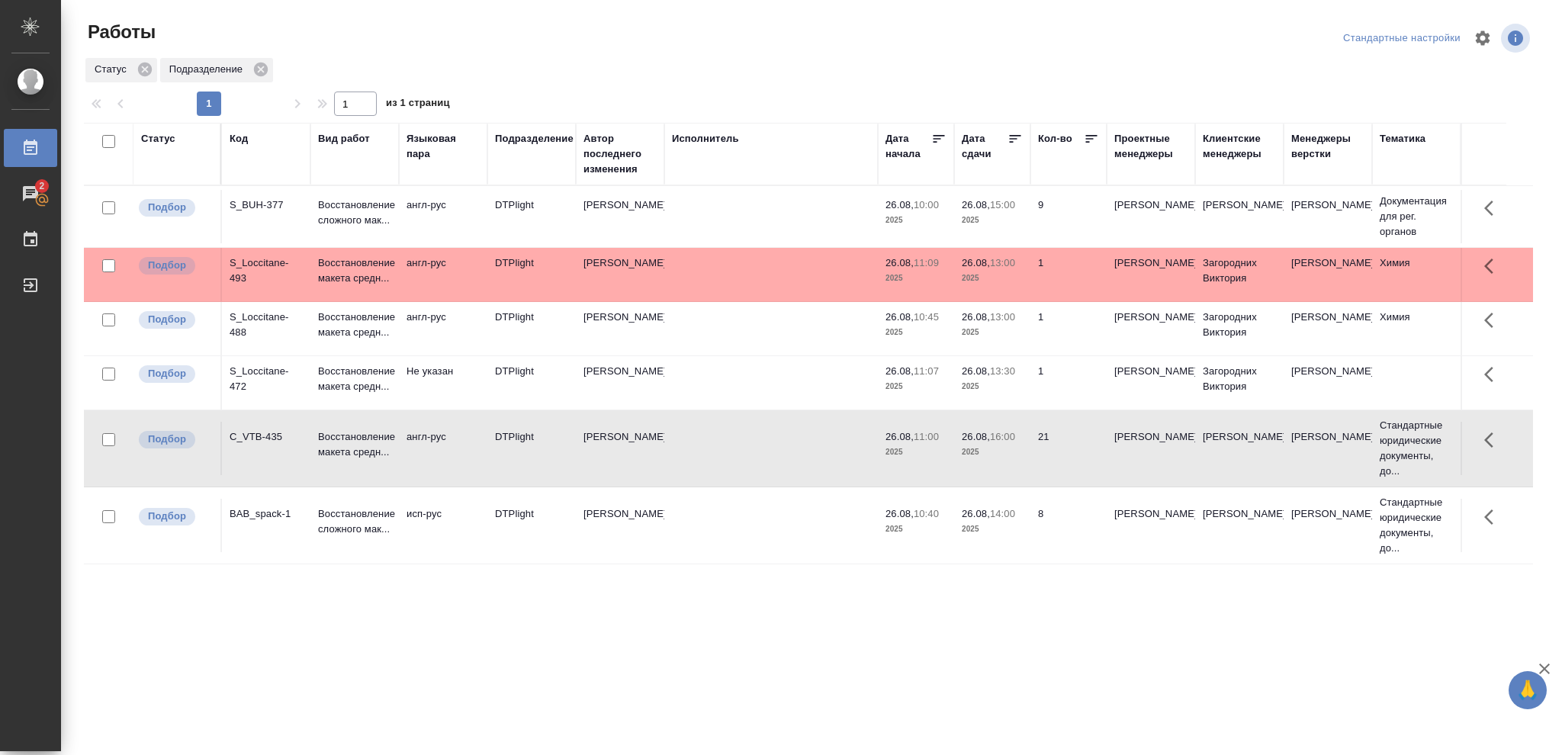
click at [1023, 441] on td "26.08, 16:00 2025" at bounding box center [992, 448] width 76 height 53
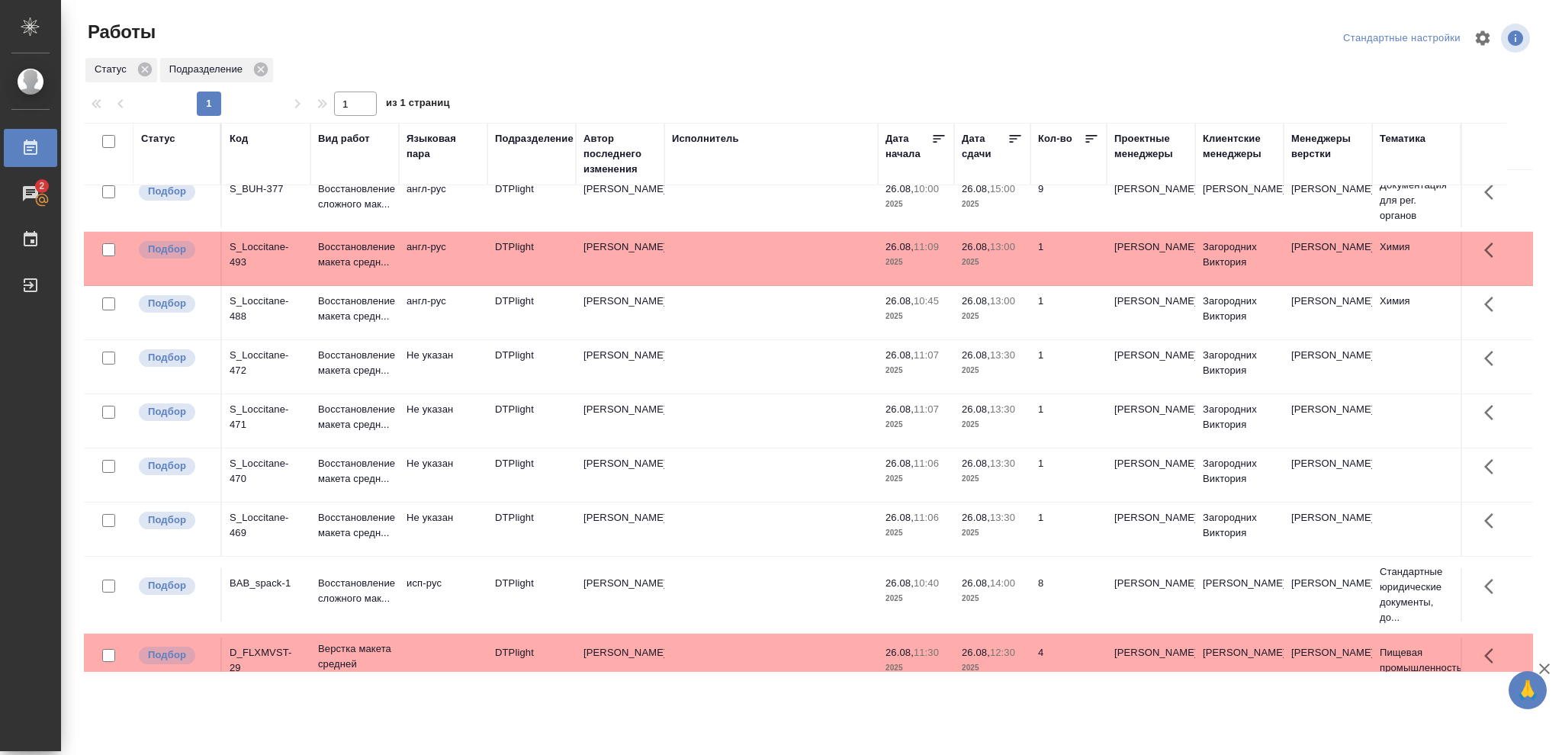
scroll to position [40, 0]
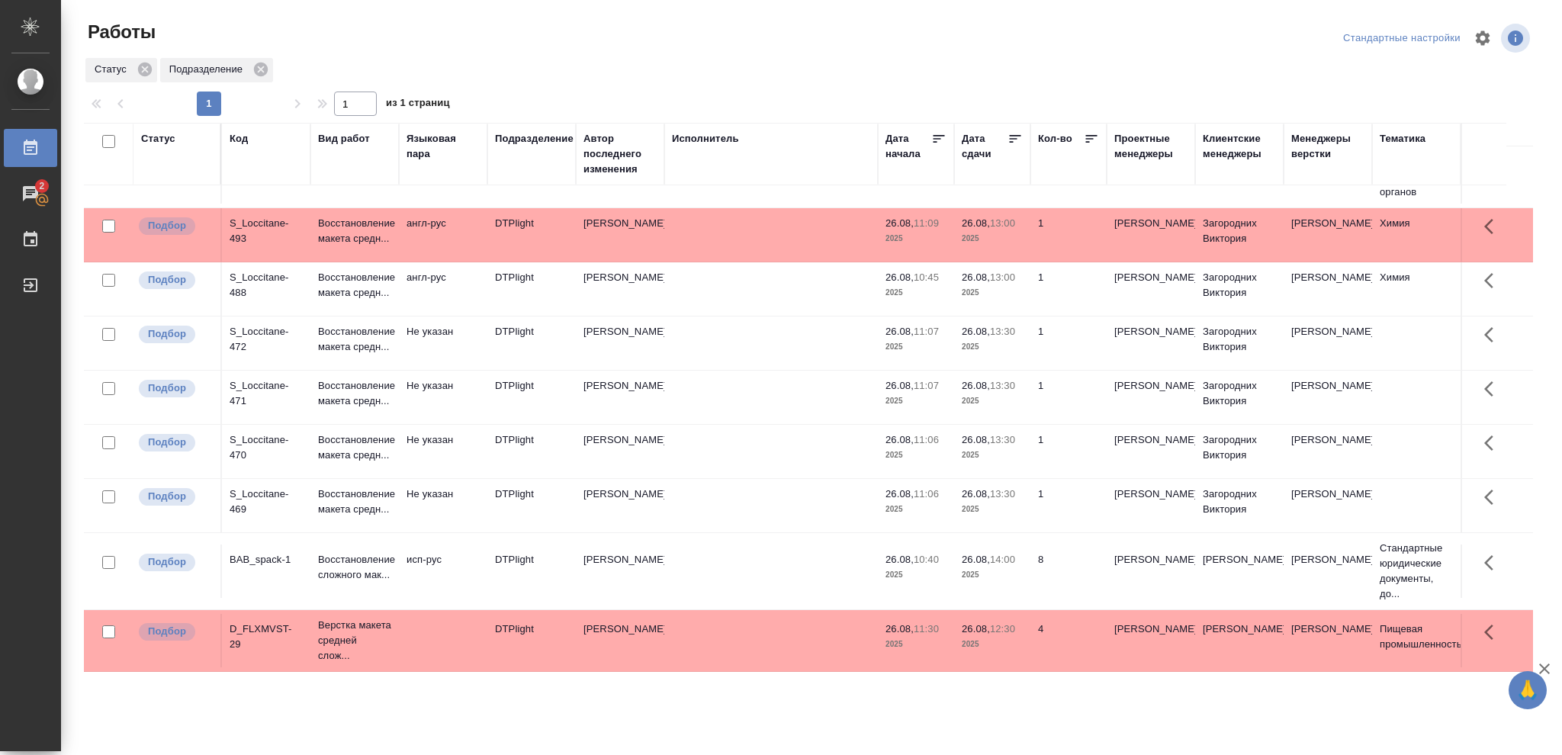
click at [1009, 347] on p "2025" at bounding box center [992, 346] width 61 height 15
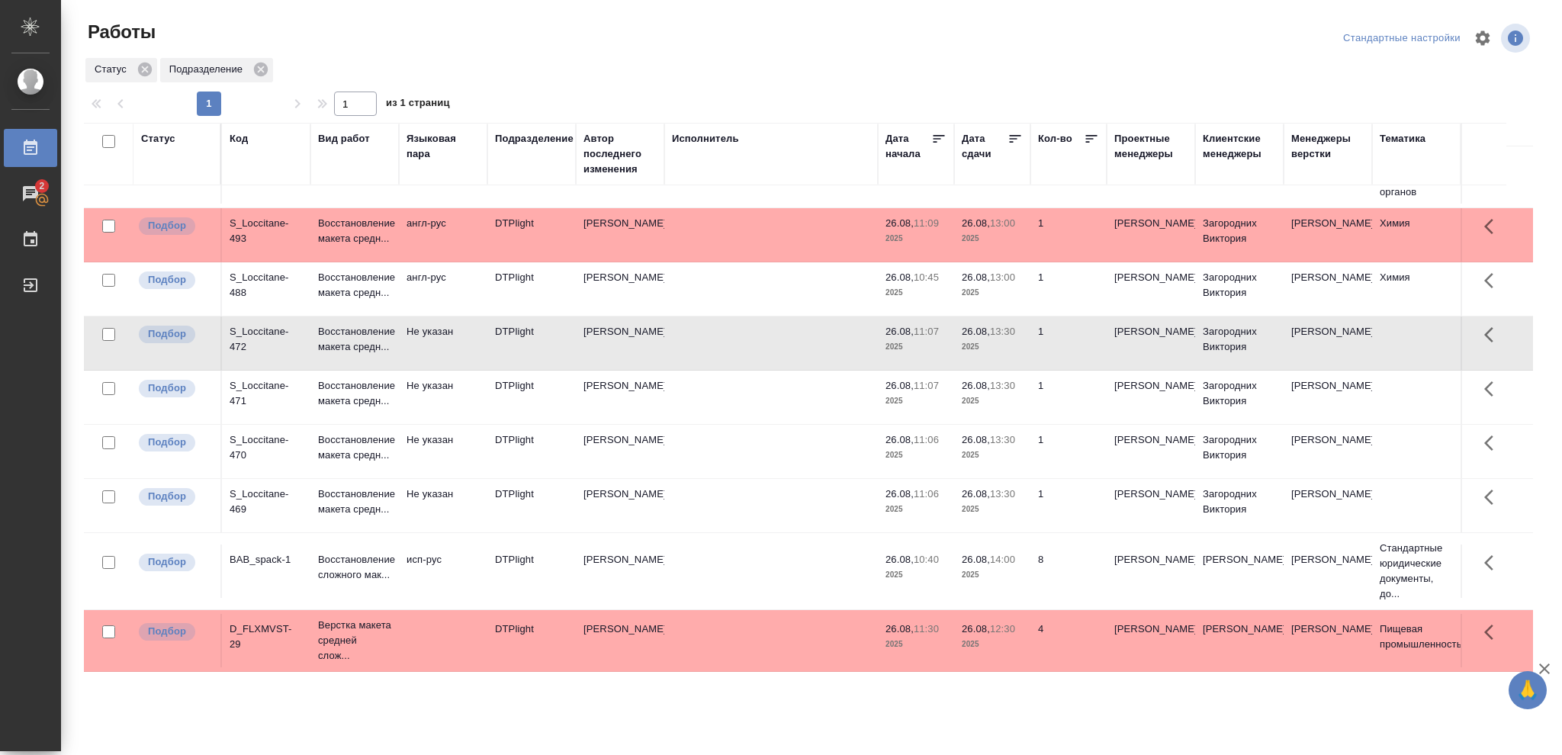
click at [1009, 347] on p "2025" at bounding box center [992, 346] width 61 height 15
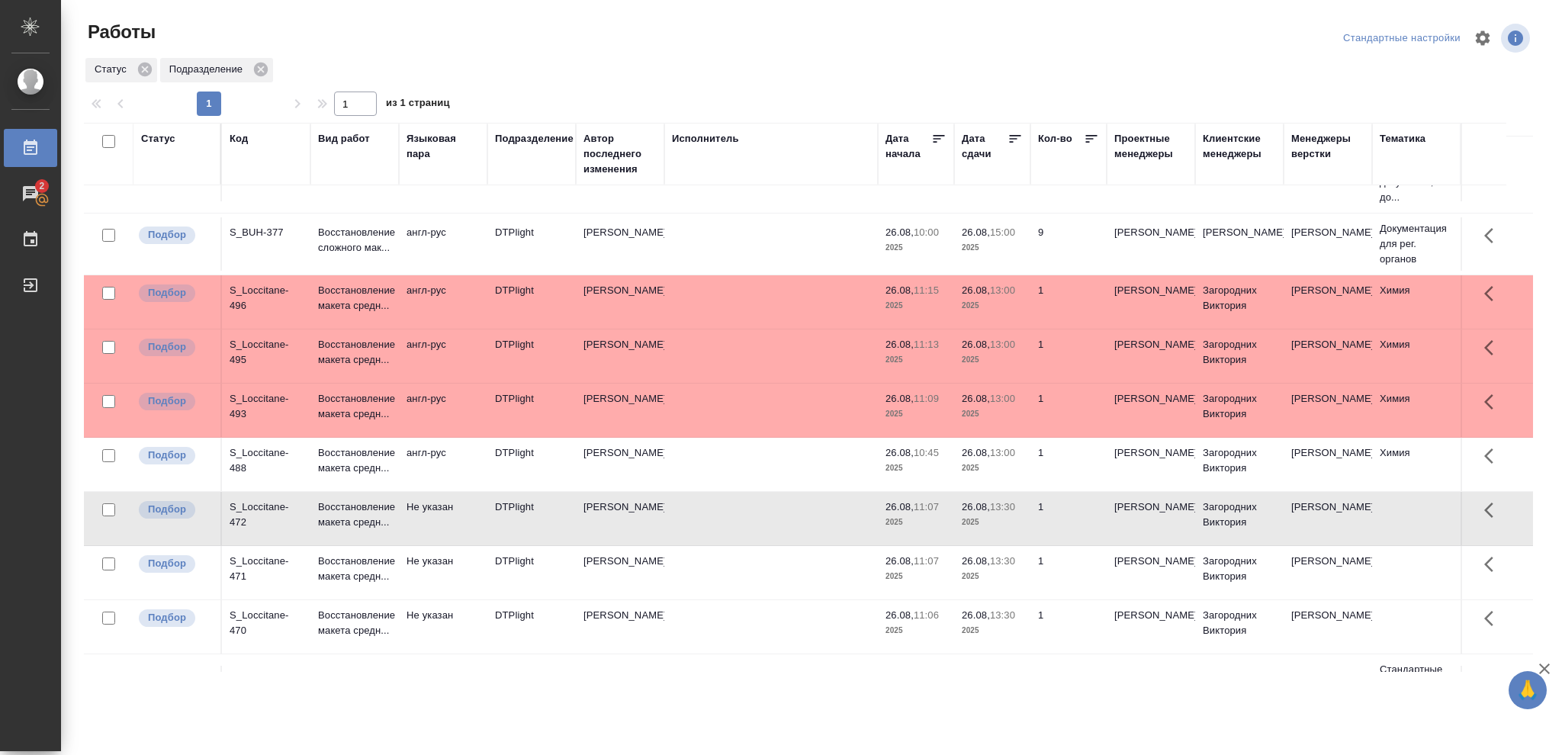
scroll to position [0, 0]
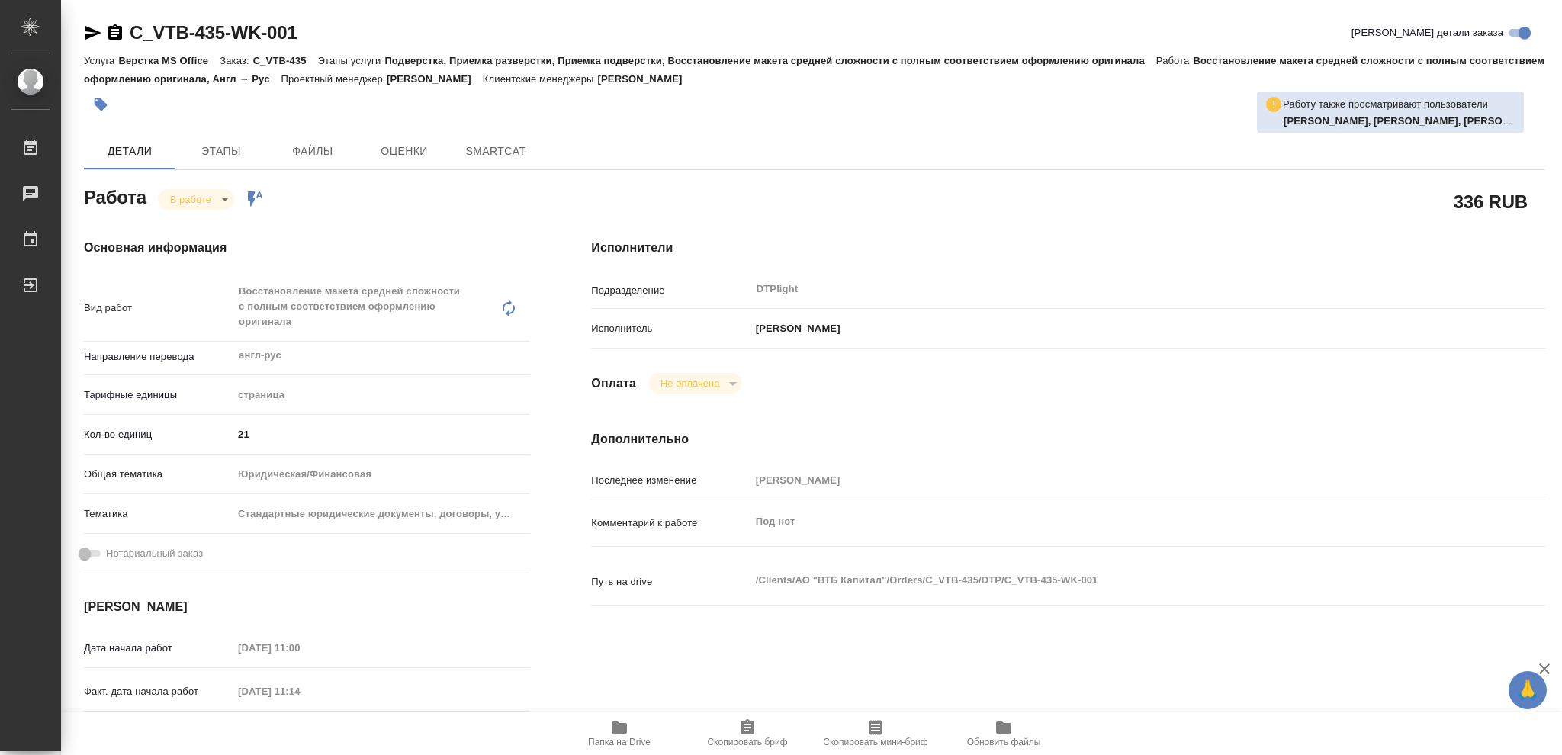
type textarea "x"
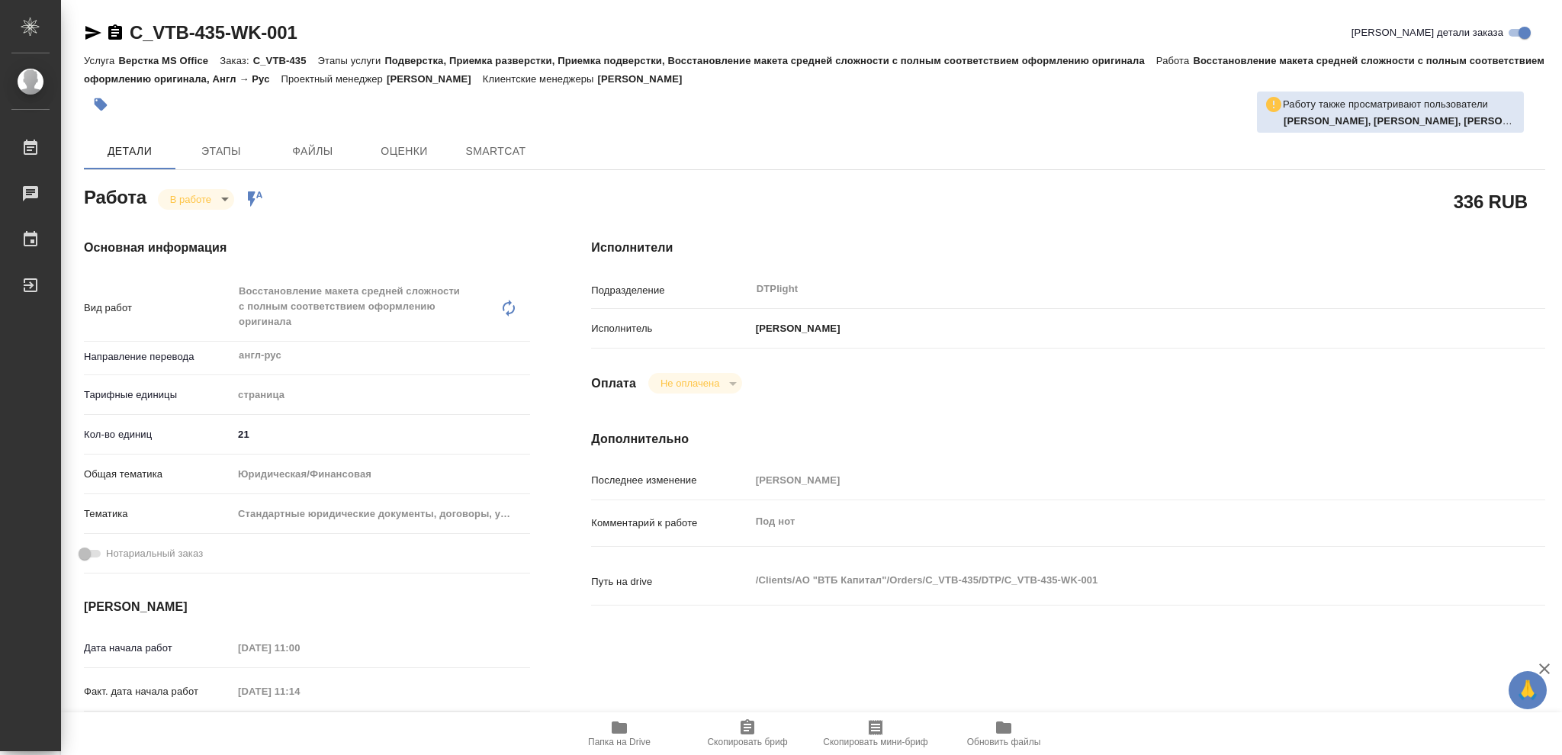
type textarea "x"
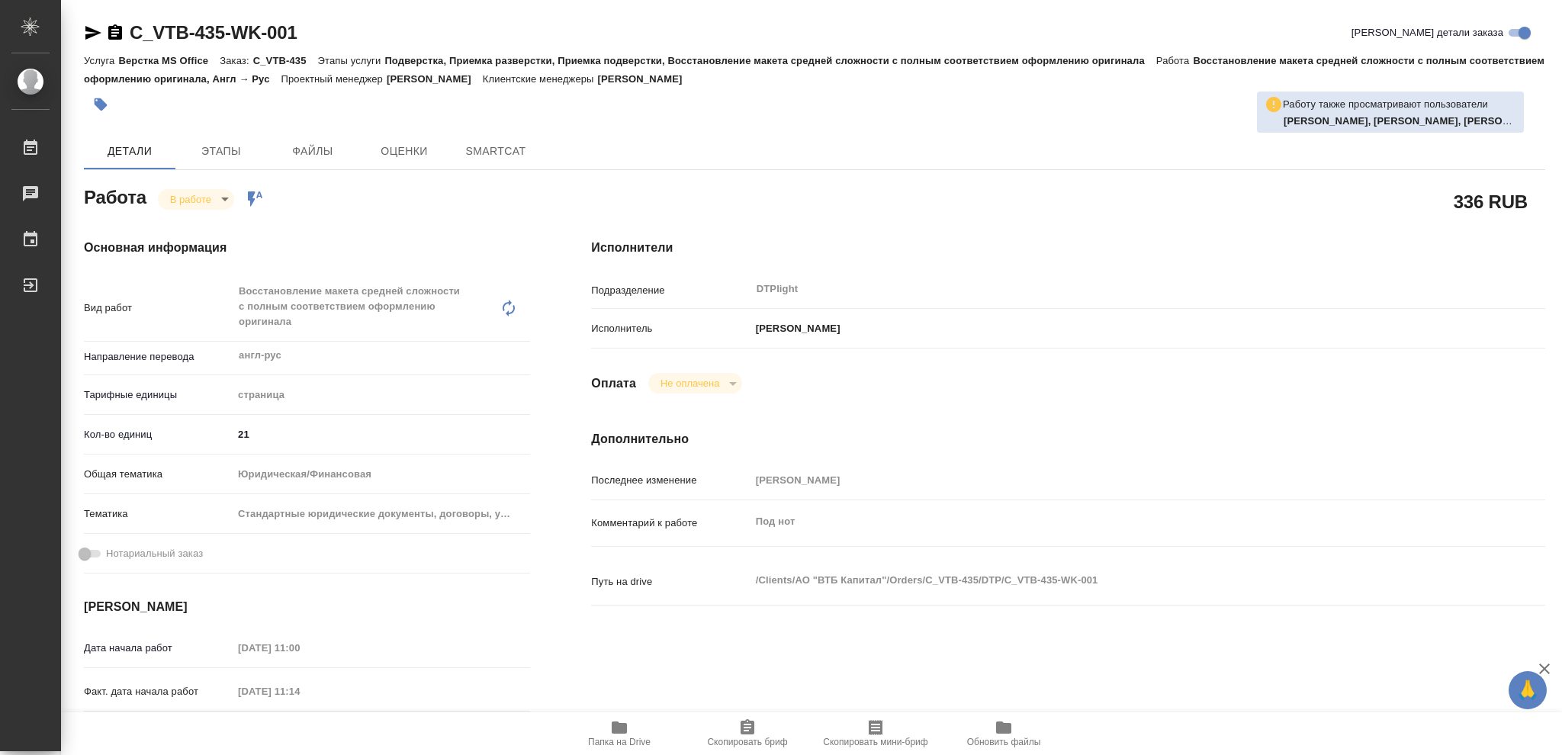
type textarea "x"
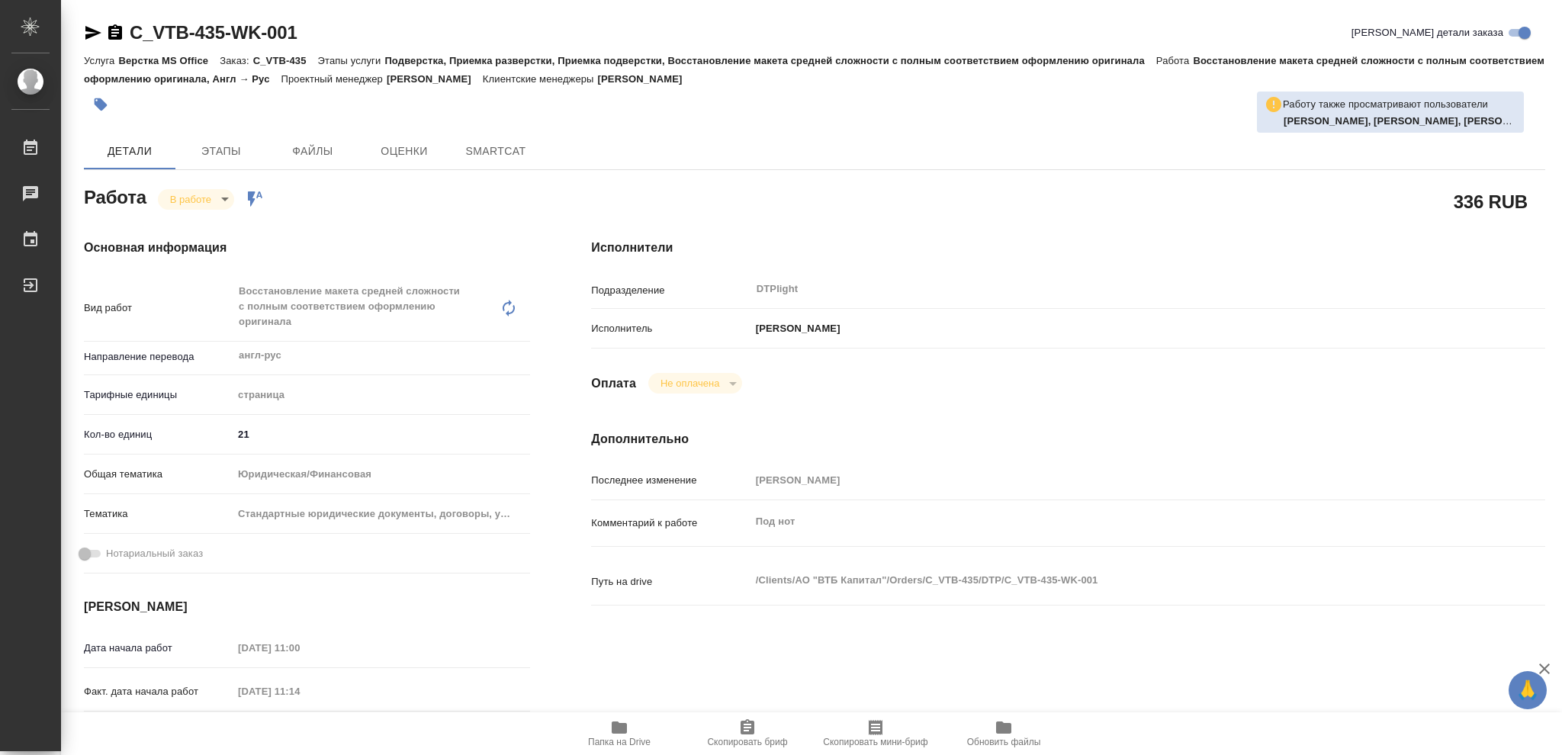
type textarea "x"
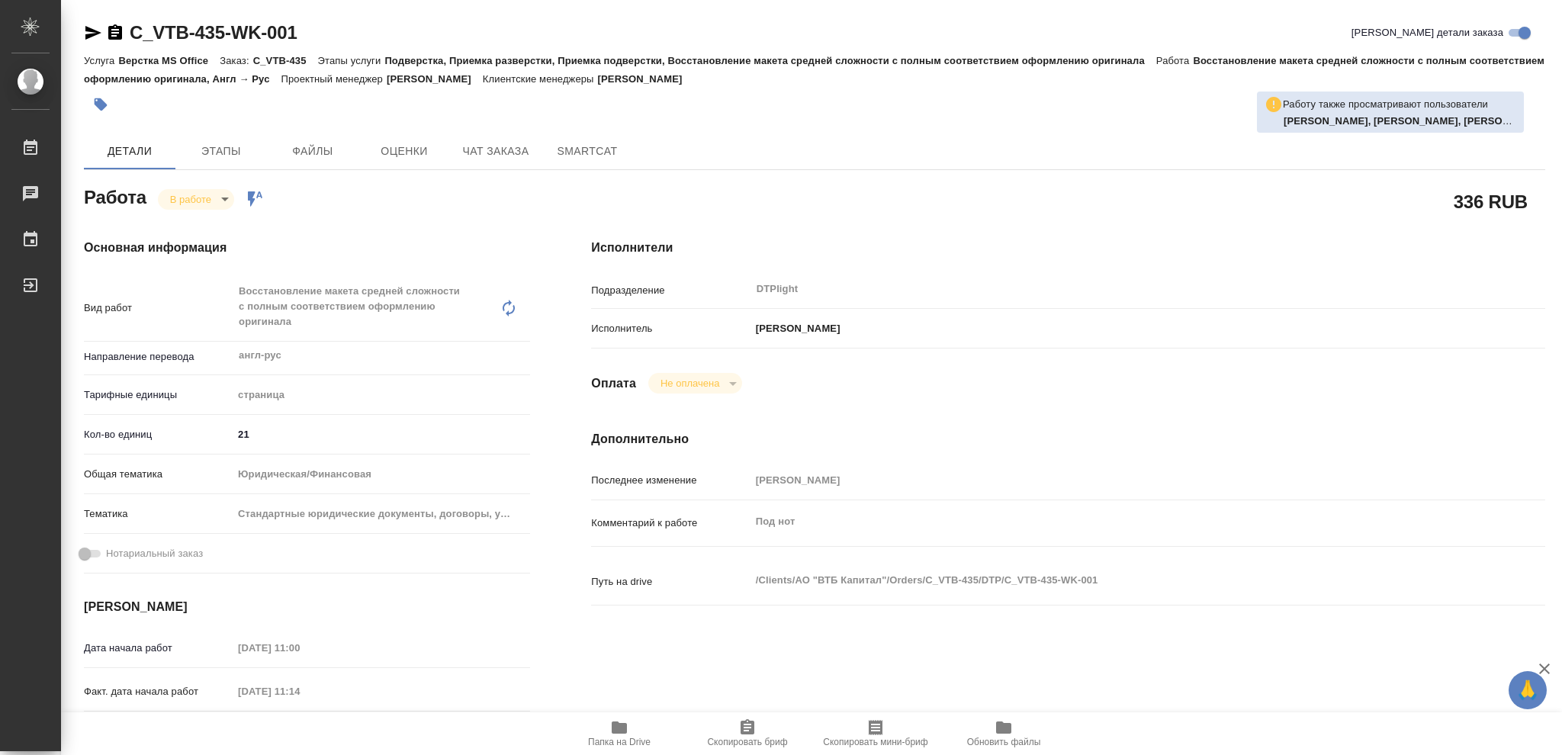
type textarea "x"
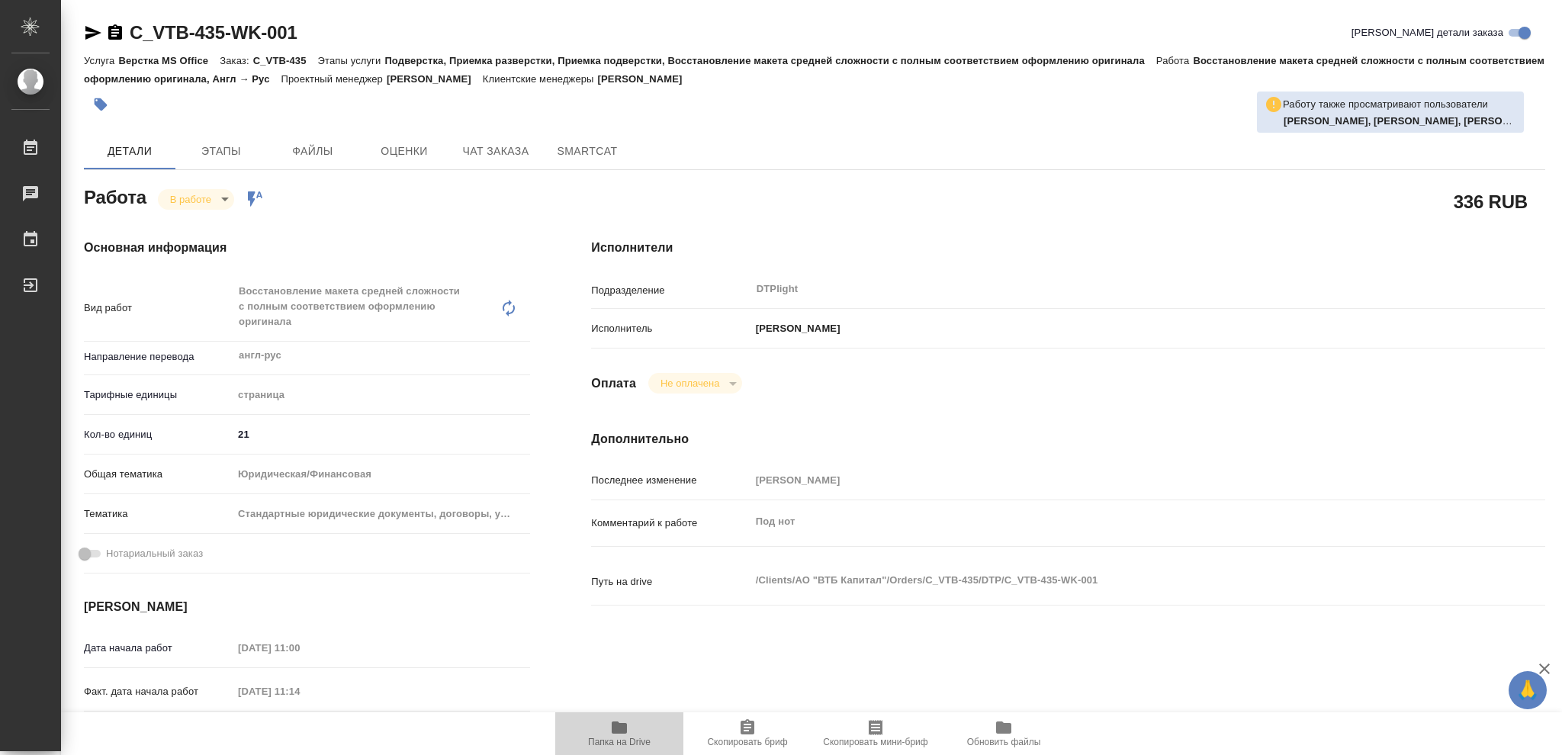
click at [617, 730] on icon "button" at bounding box center [619, 727] width 15 height 12
type textarea "x"
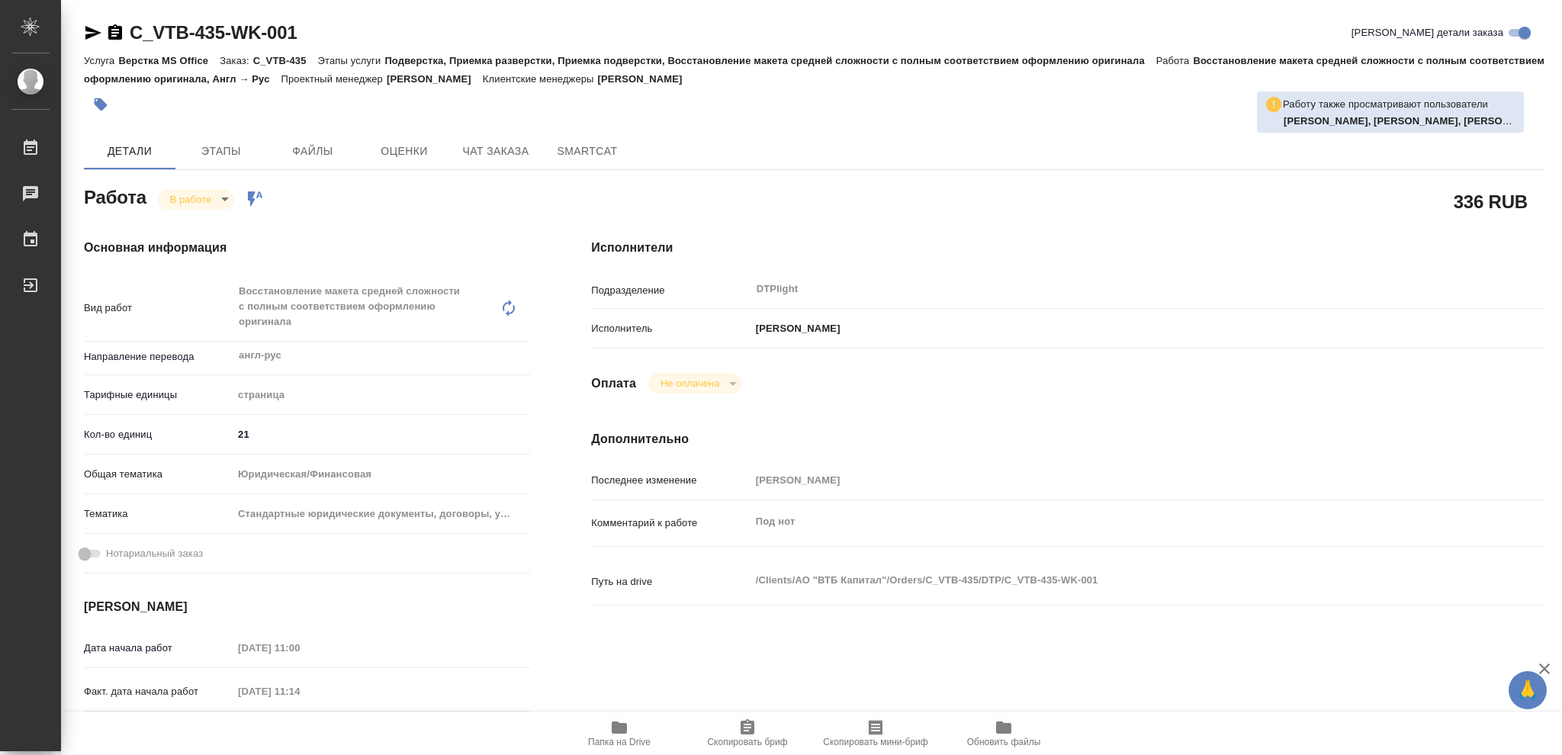
type textarea "x"
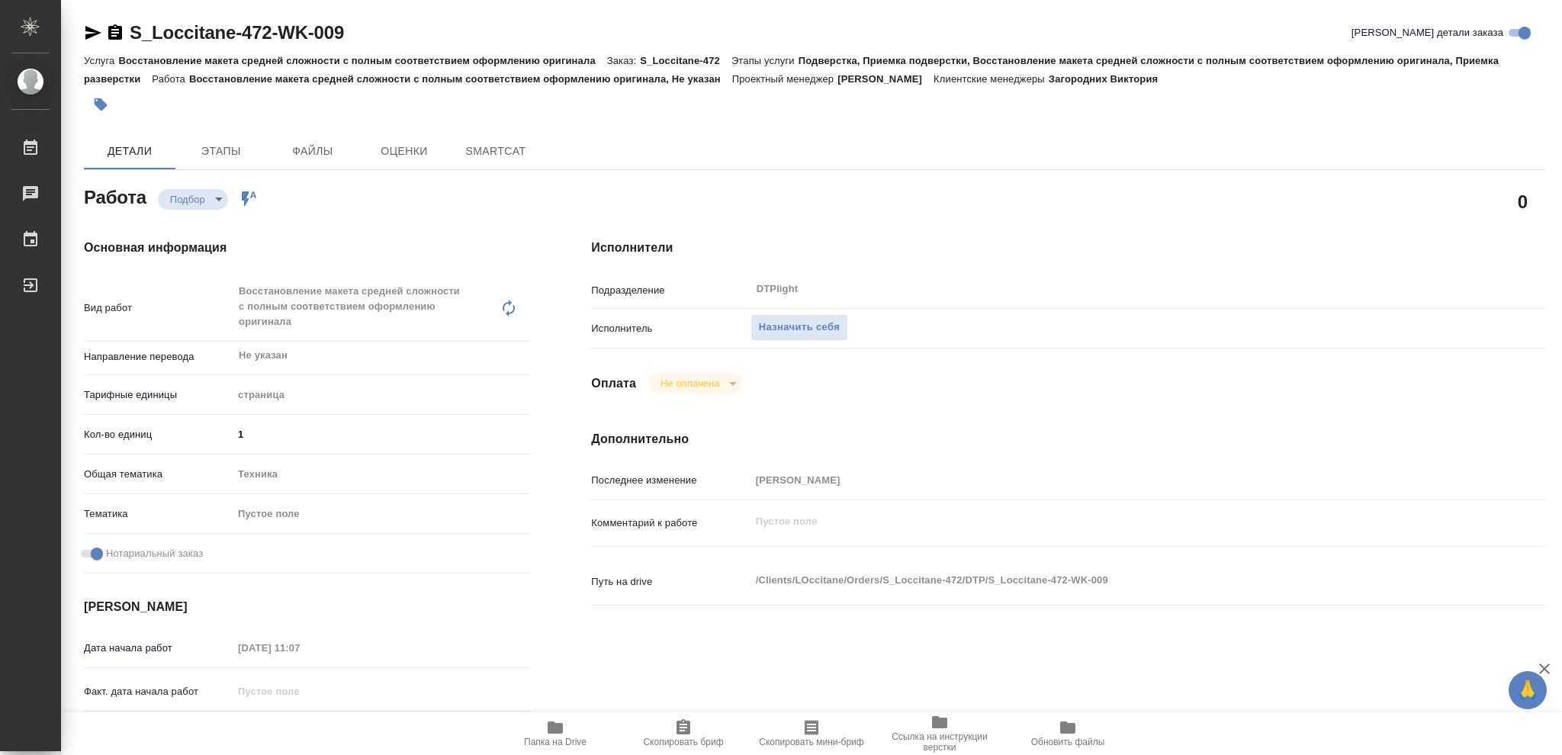
type textarea "x"
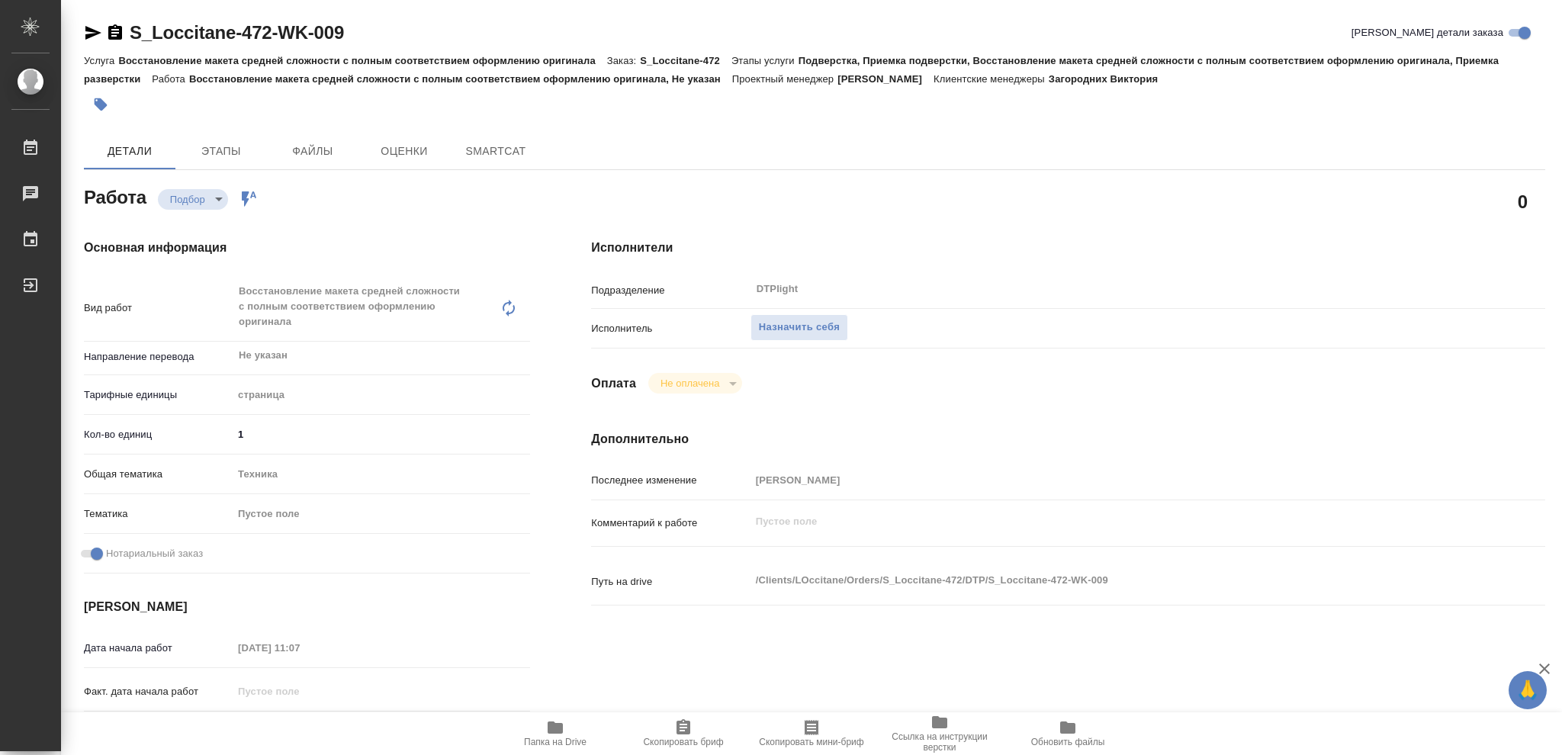
type textarea "x"
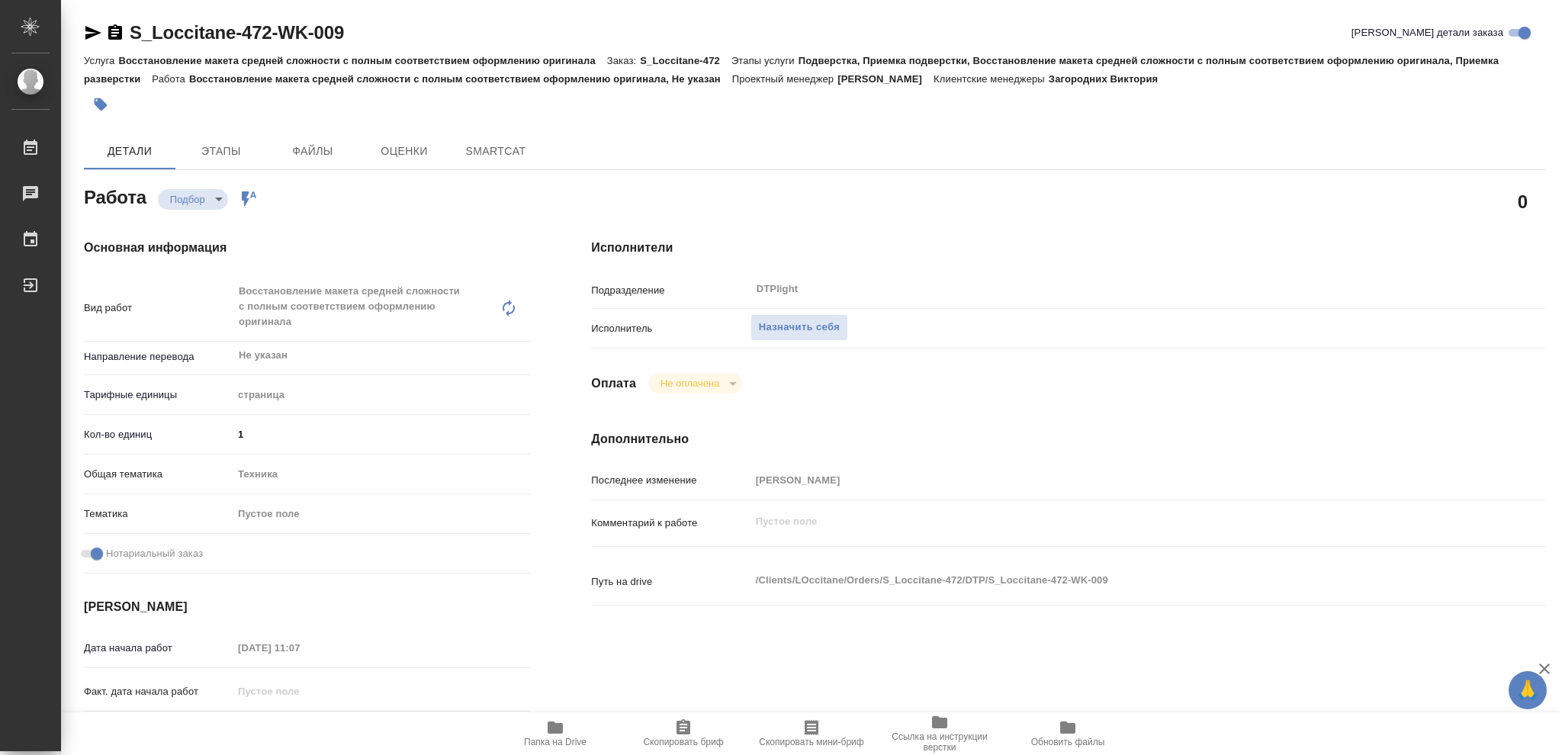
type textarea "x"
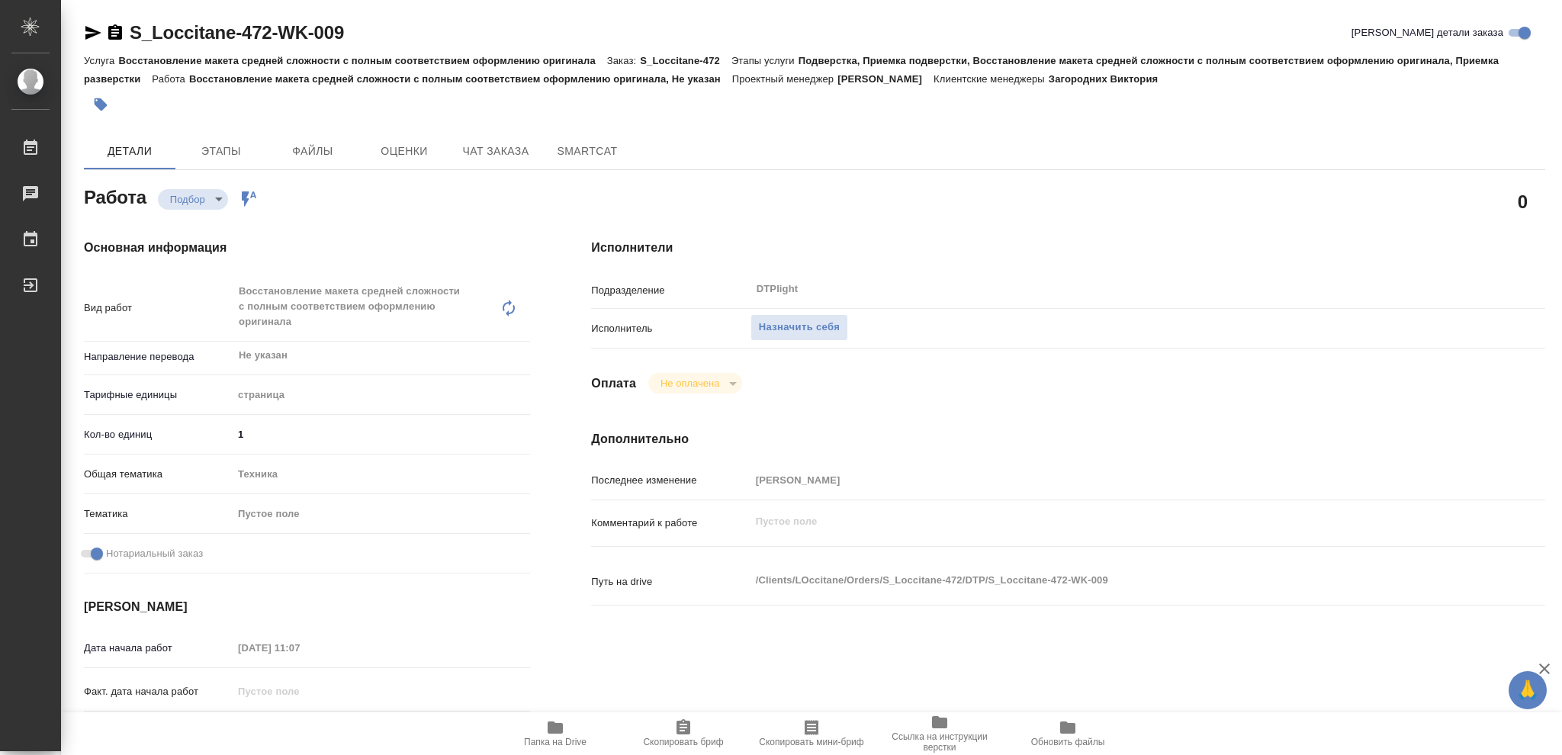
click at [559, 721] on icon "button" at bounding box center [555, 727] width 18 height 18
type textarea "x"
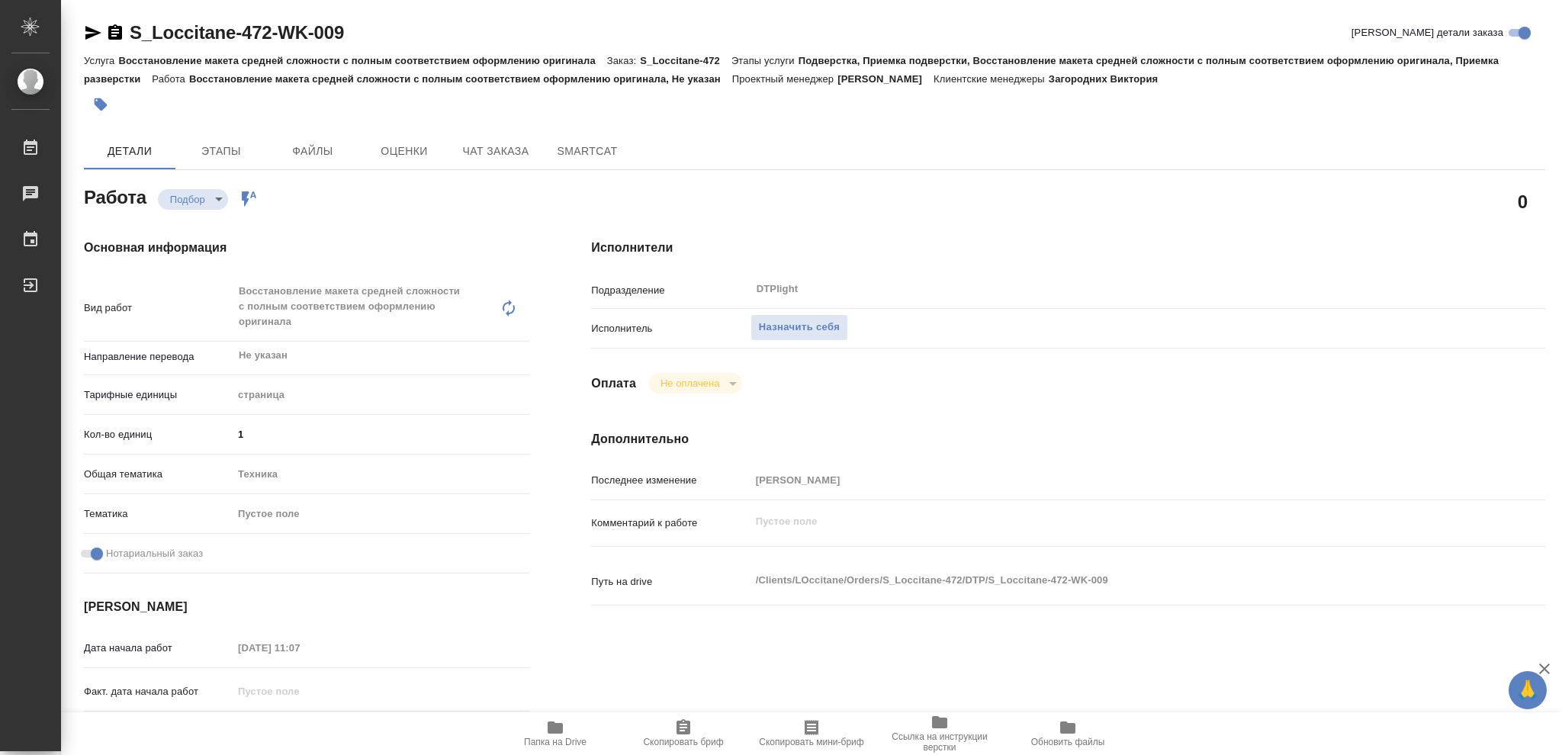
type textarea "x"
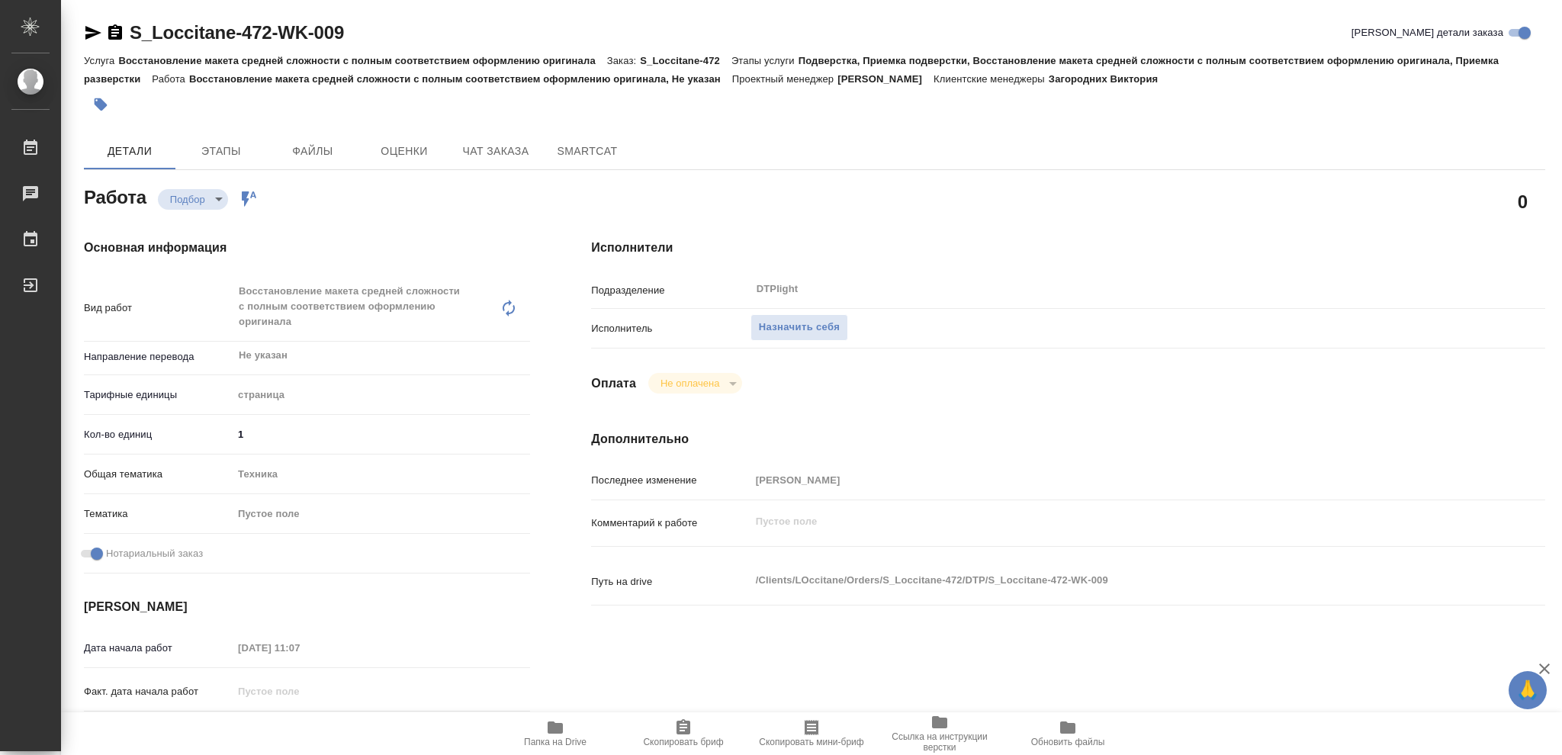
type textarea "x"
